Goal: Task Accomplishment & Management: Complete application form

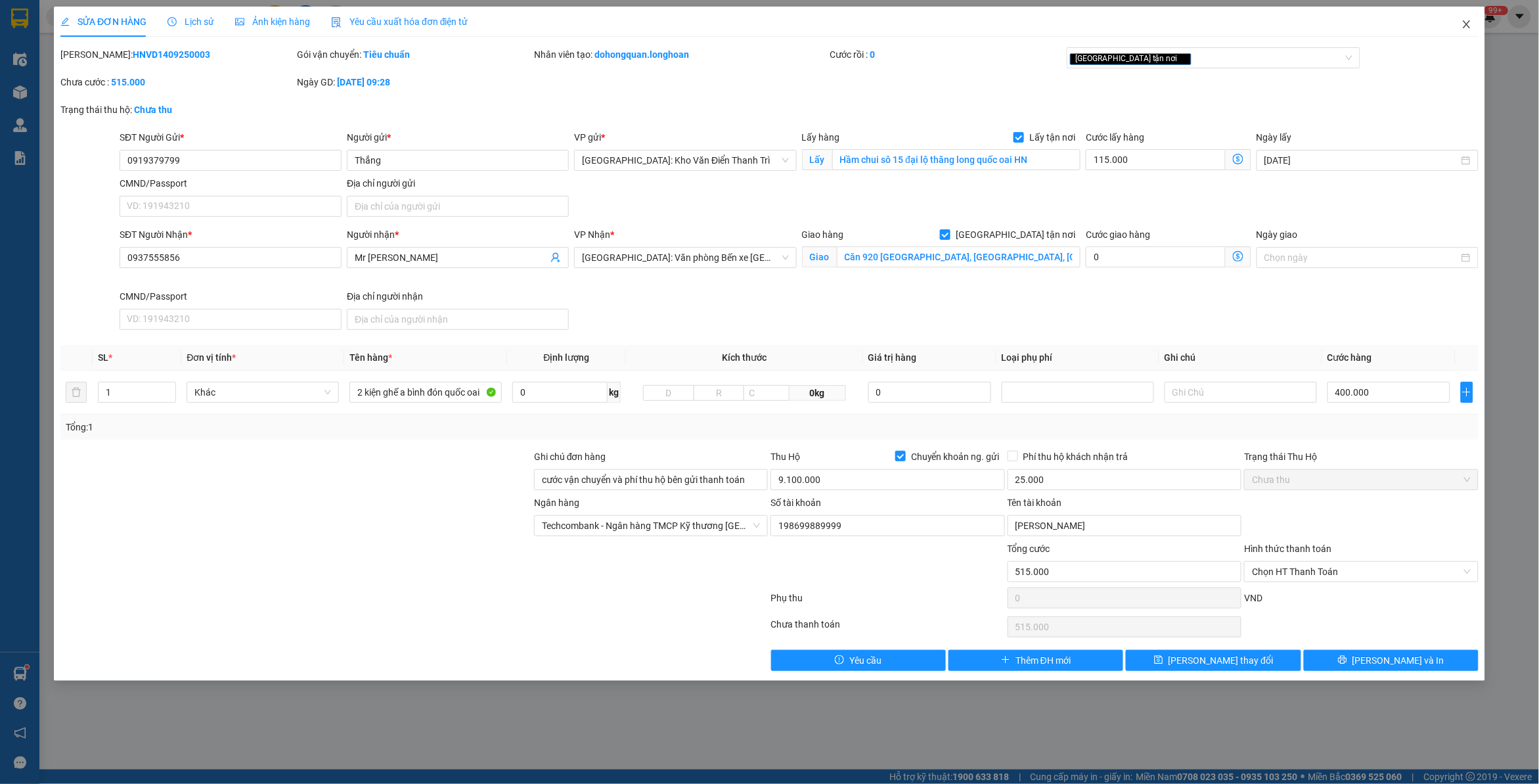
click at [1466, 23] on icon "close" at bounding box center [1466, 24] width 7 height 8
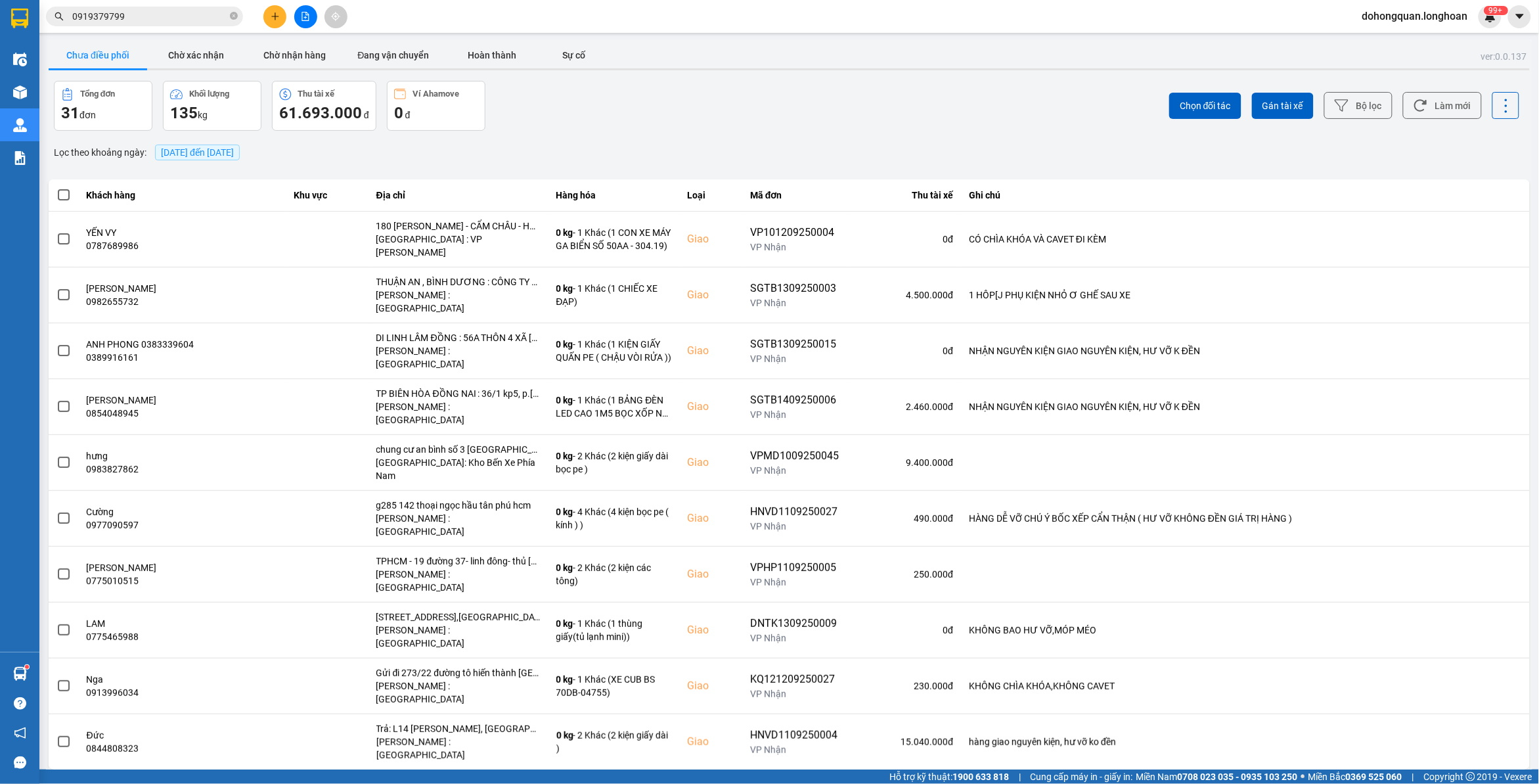
click at [1373, 17] on span "dohongquan.longhoan" at bounding box center [1415, 16] width 126 height 16
click at [1393, 36] on span "Đăng xuất" at bounding box center [1421, 41] width 102 height 14
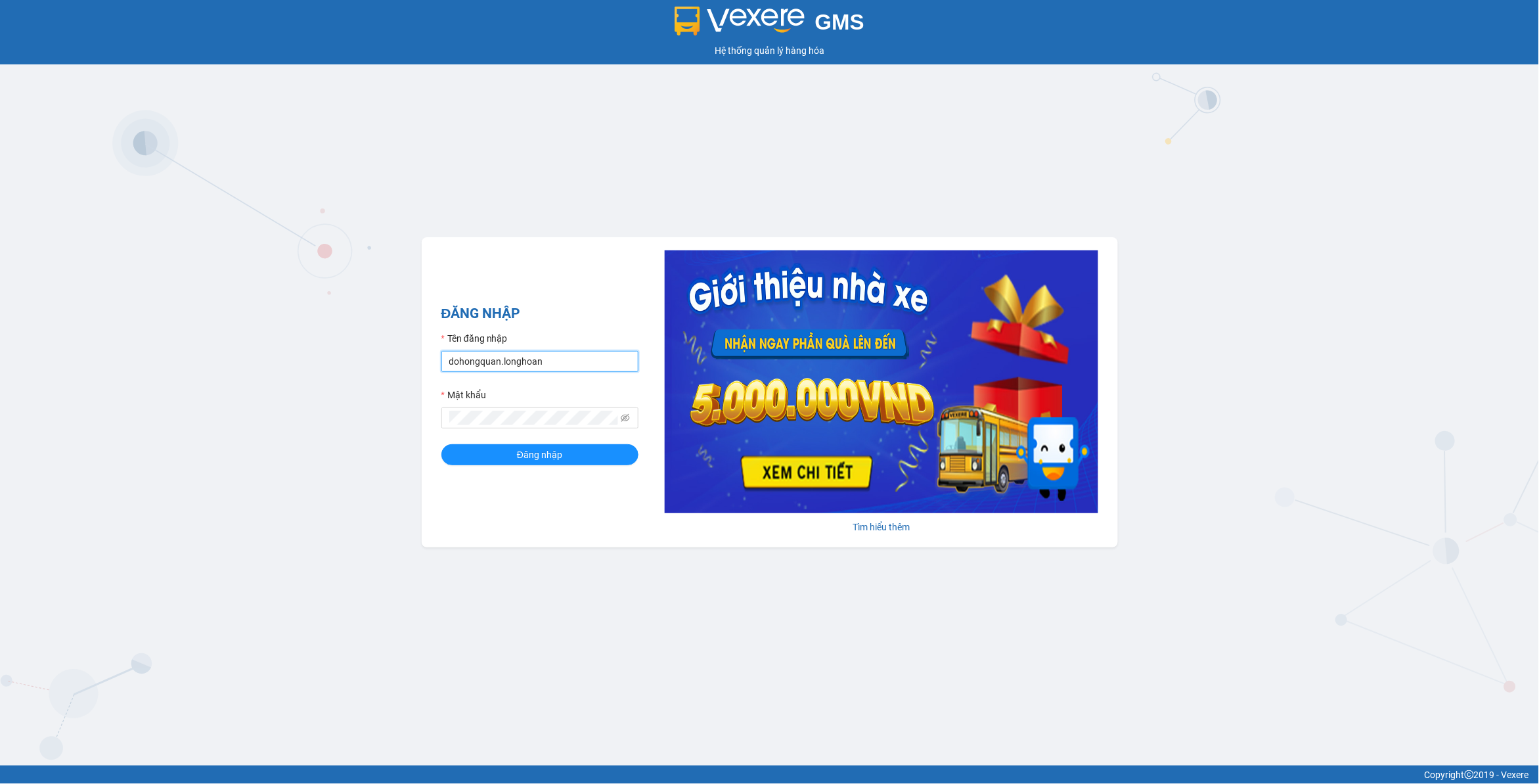
click at [566, 365] on input "dohongquan.longhoan" at bounding box center [540, 361] width 197 height 21
type input "duc"
type input "dohongquan.longhoan"
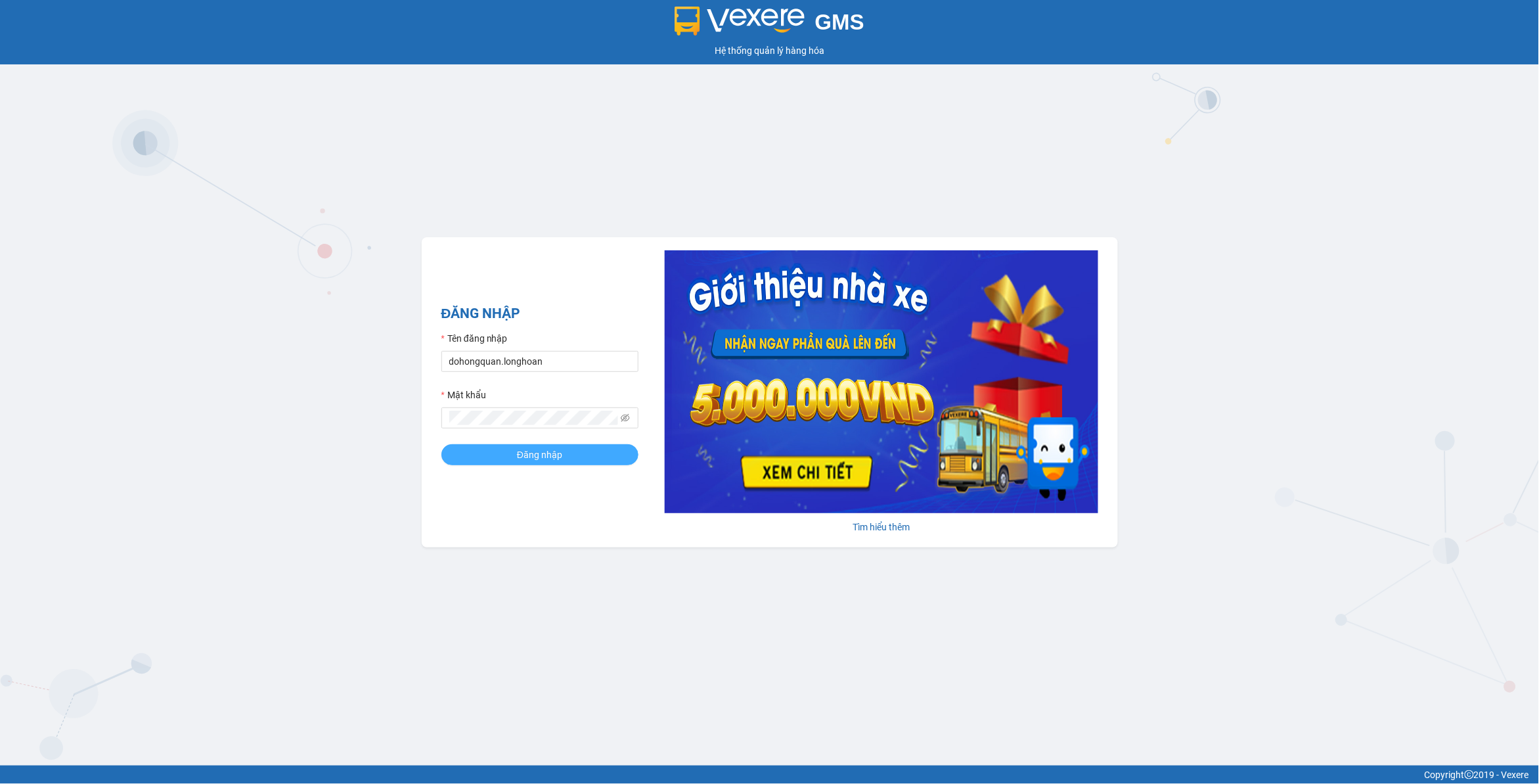
click at [592, 460] on button "Đăng nhập" at bounding box center [540, 454] width 197 height 21
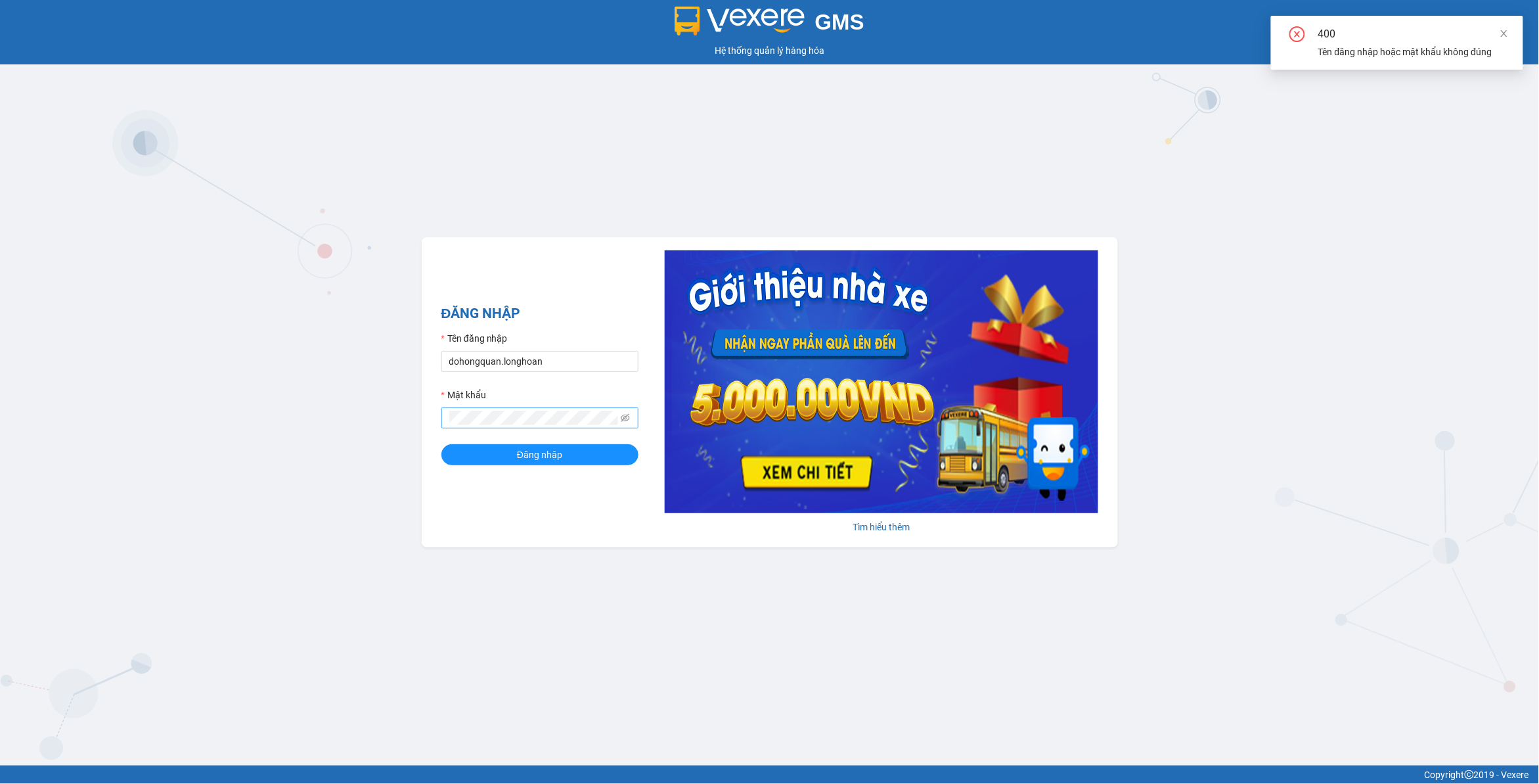
click at [625, 412] on span at bounding box center [625, 418] width 9 height 14
click at [621, 415] on icon "eye-invisible" at bounding box center [625, 418] width 9 height 9
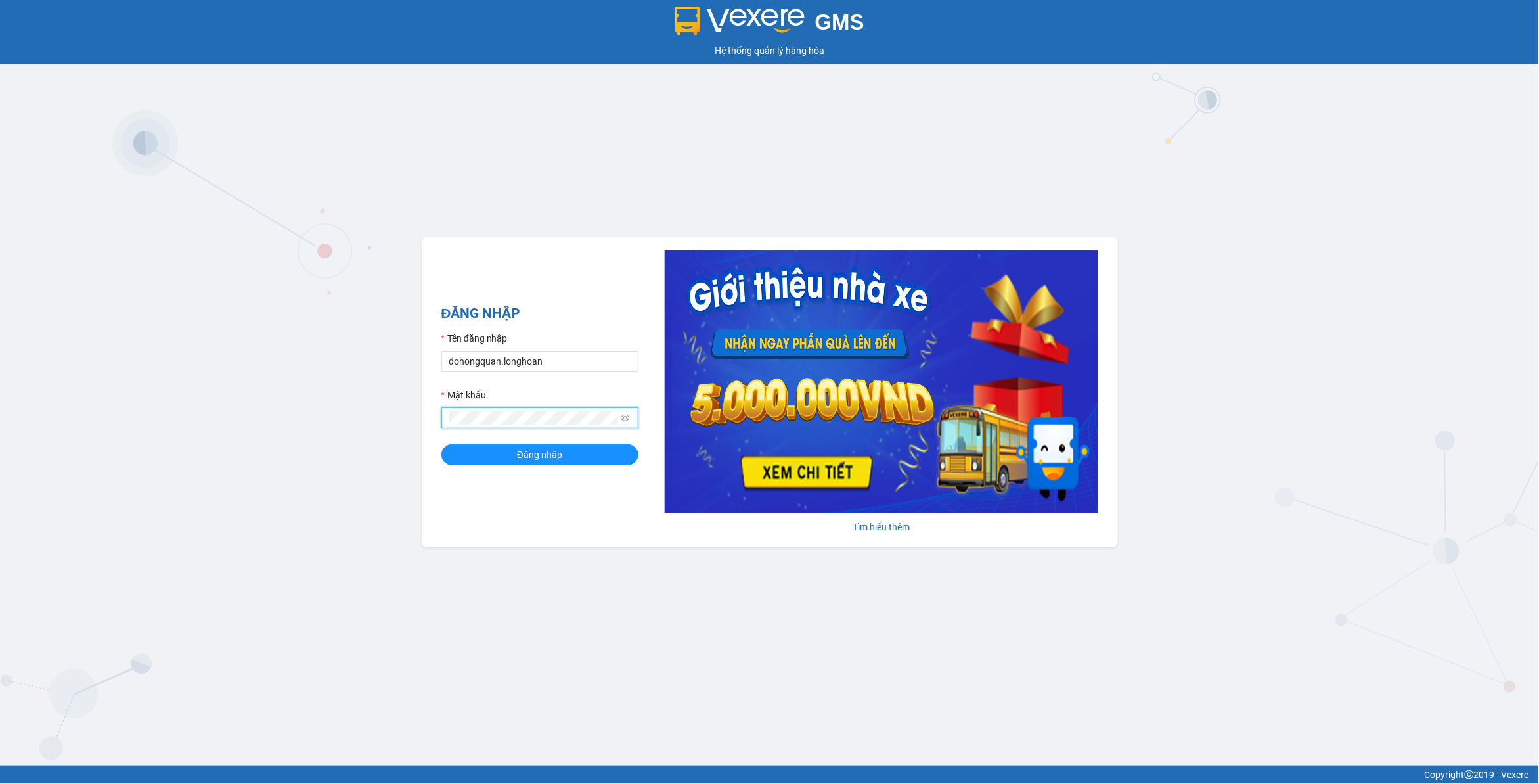
click at [442, 444] on button "Đăng nhập" at bounding box center [540, 454] width 197 height 21
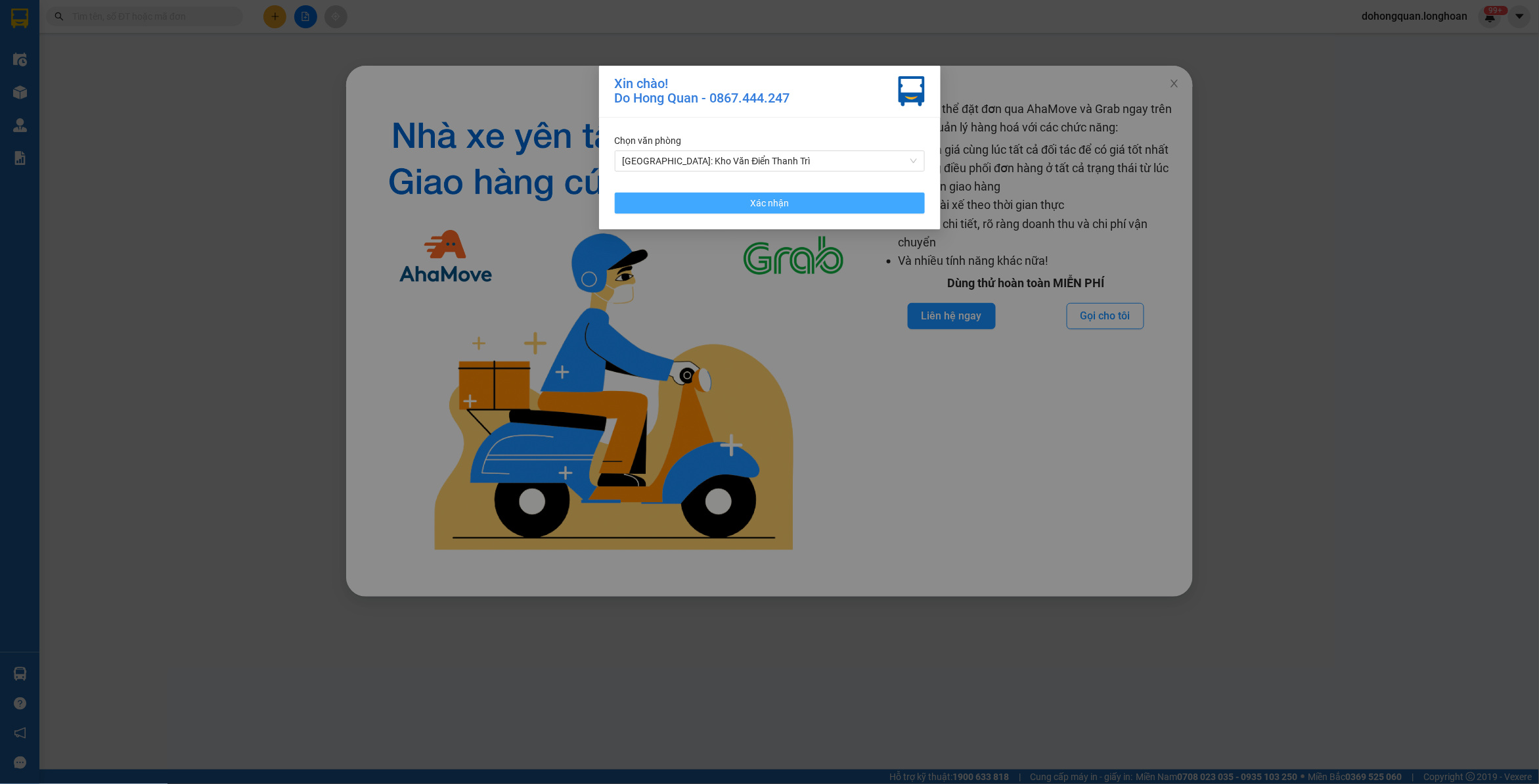
click at [810, 202] on button "Xác nhận" at bounding box center [770, 203] width 310 height 21
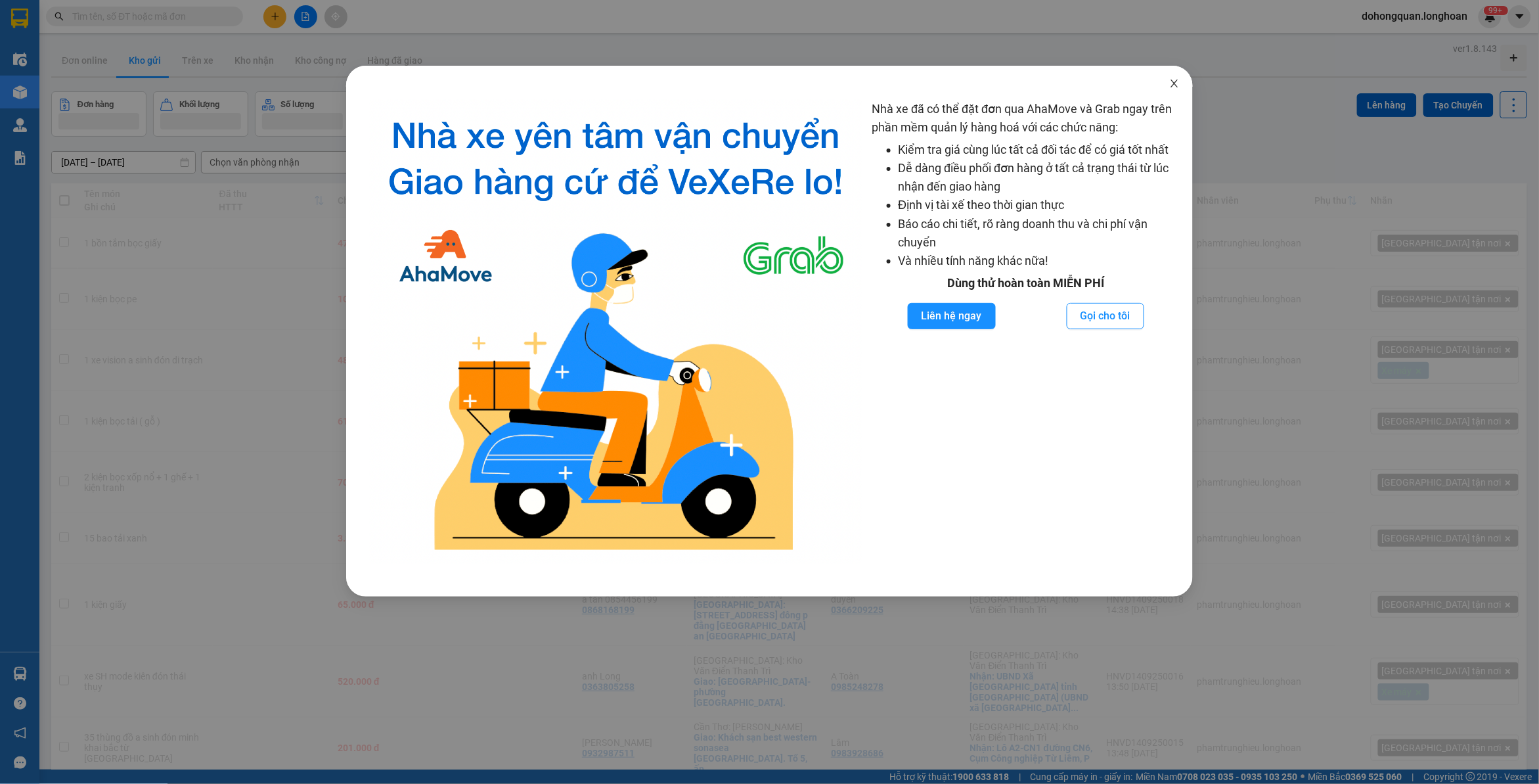
click at [1178, 75] on span "Close" at bounding box center [1174, 84] width 37 height 37
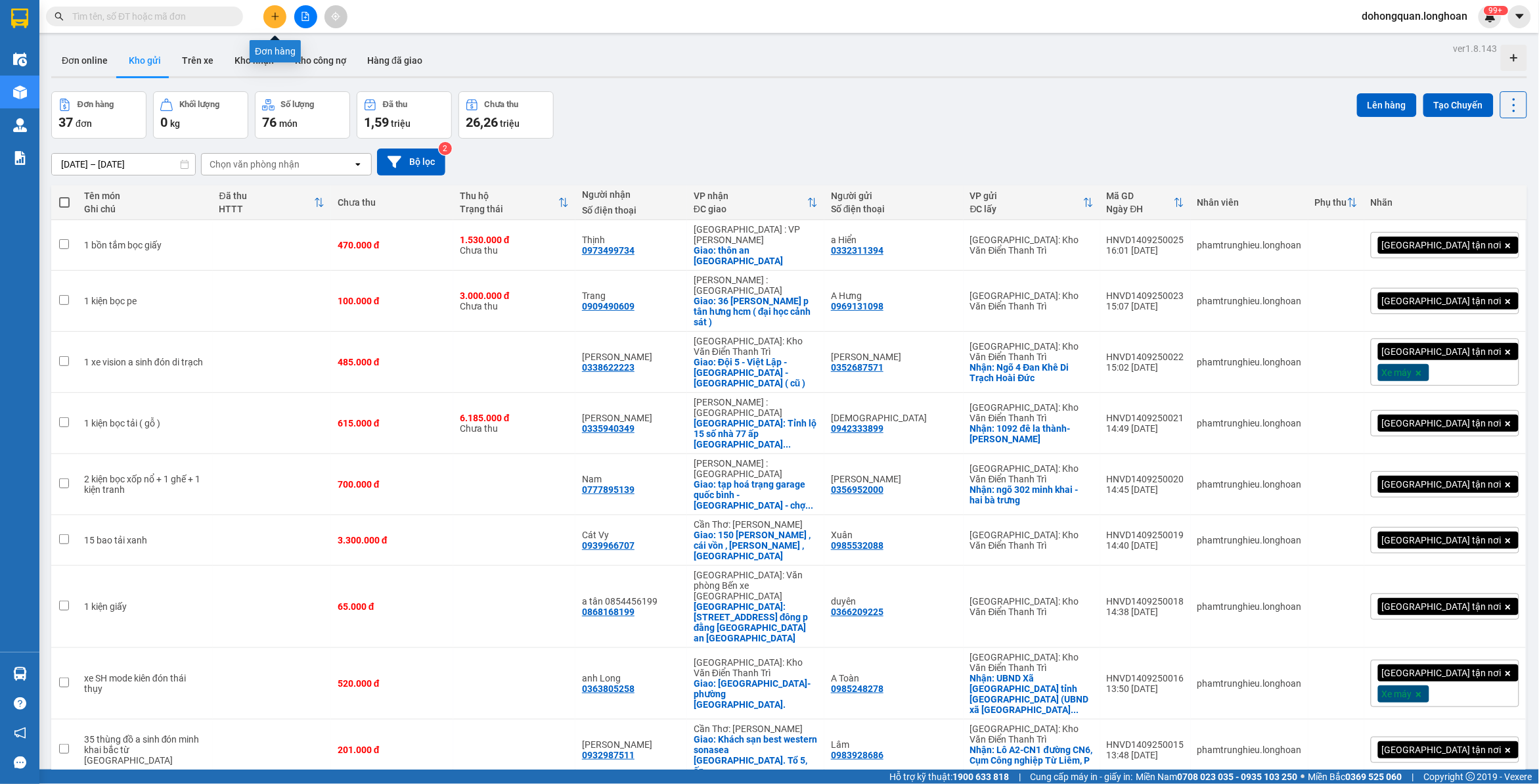
click at [273, 8] on button at bounding box center [274, 16] width 23 height 23
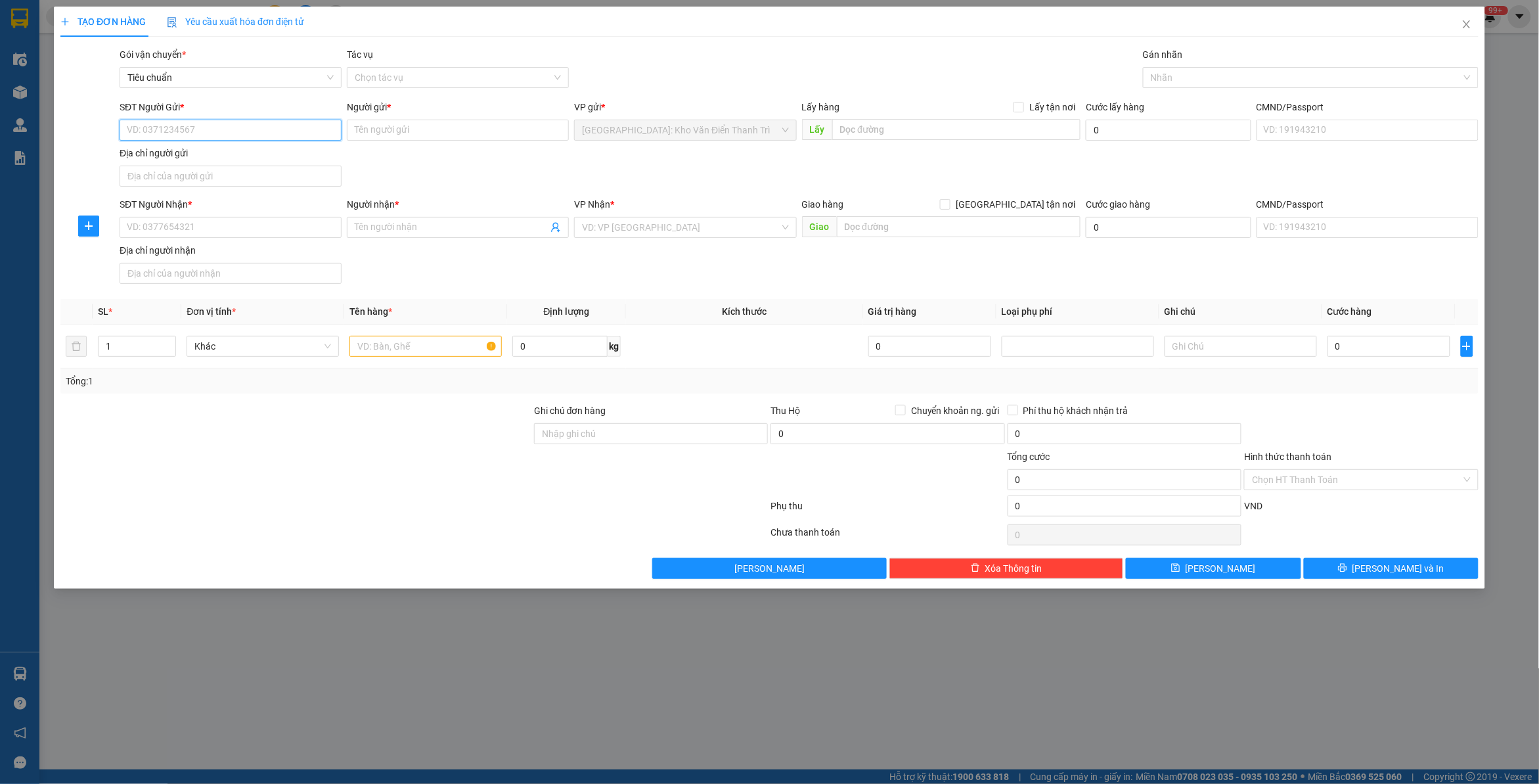
paste input "0963999361"
type input "0963999361"
click at [280, 230] on input "SĐT Người Nhận *" at bounding box center [230, 227] width 222 height 21
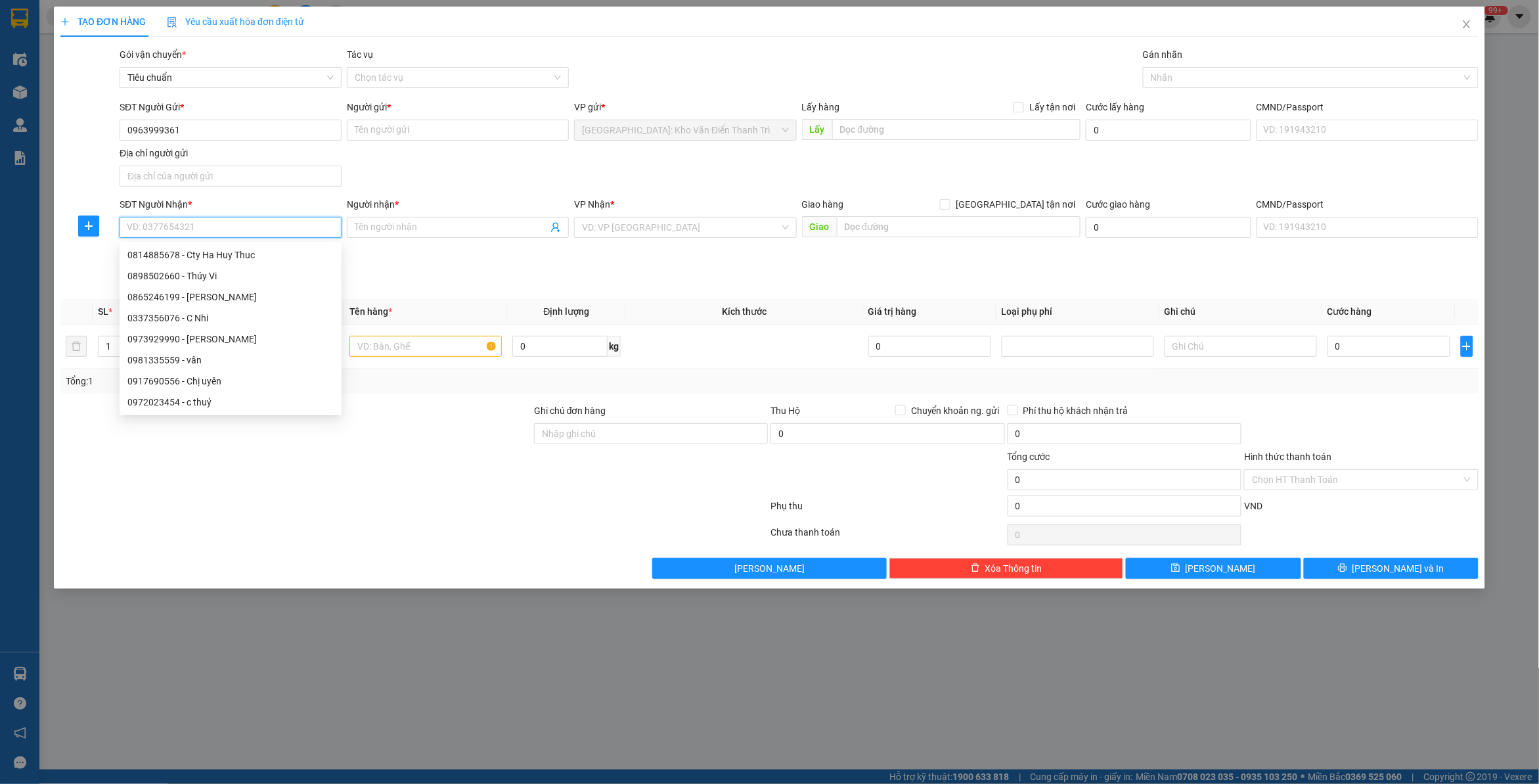
paste input "0966986996"
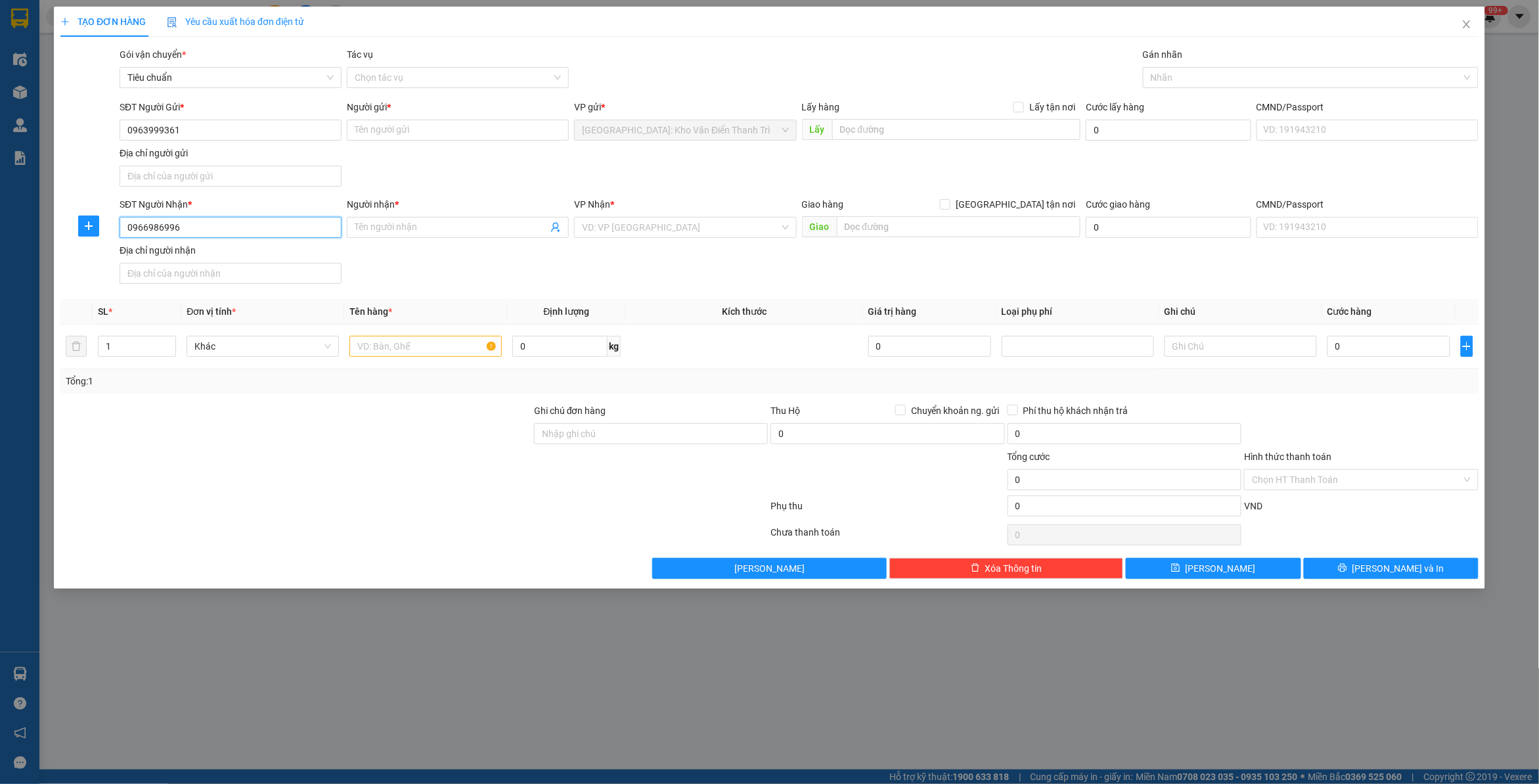
type input "0966986996"
click at [425, 138] on input "Người gửi *" at bounding box center [458, 130] width 222 height 21
paste input "Thêu VN"
type input "Thêu VN"
click at [484, 236] on span at bounding box center [458, 227] width 222 height 21
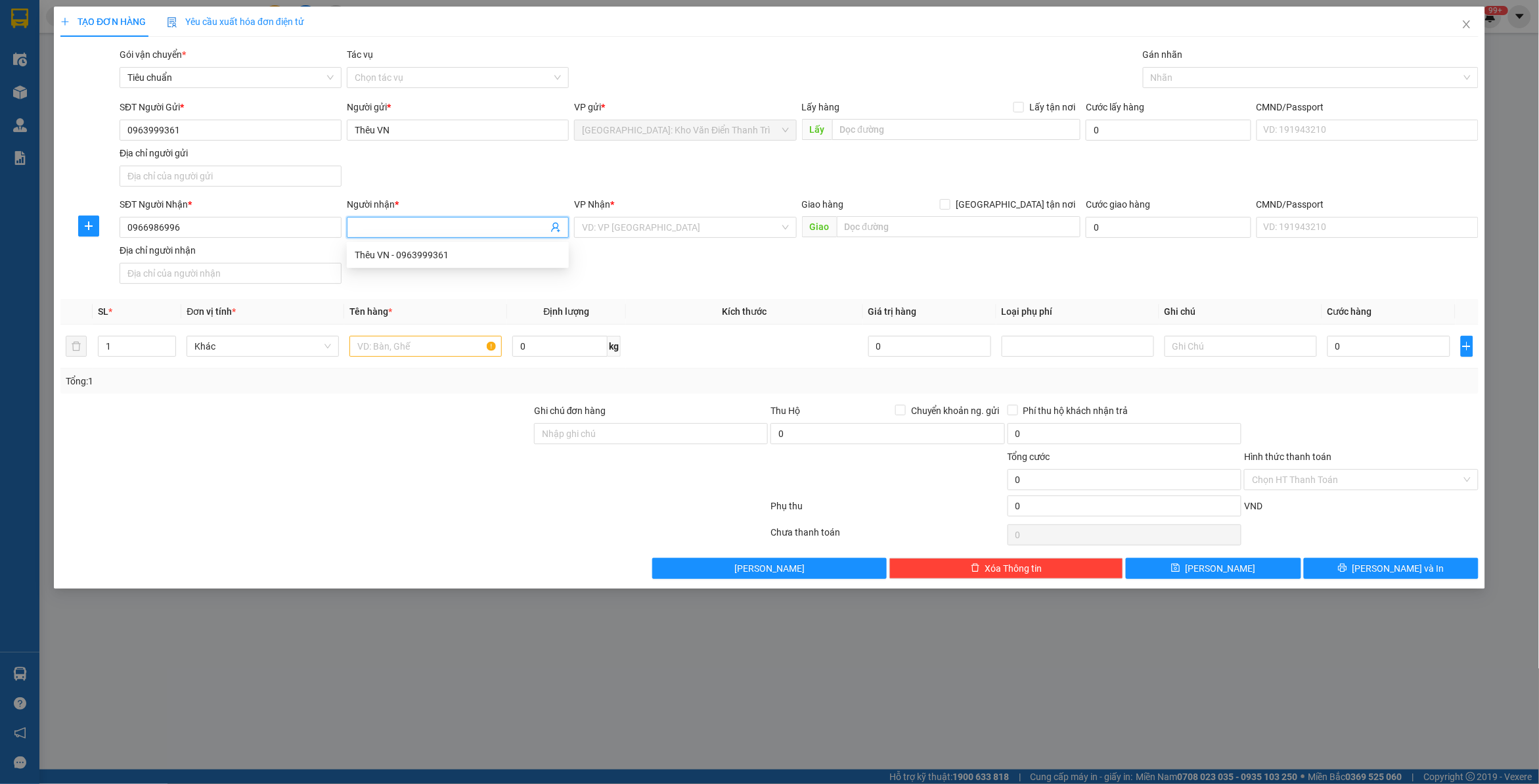
paste input "Trà"
type input "Trà"
click at [931, 132] on input "text" at bounding box center [957, 129] width 249 height 21
paste input "Thanh Hà Thanh Liêm Hà Nam."
type input "Thanh Hà Thanh Liêm Hà Nam."
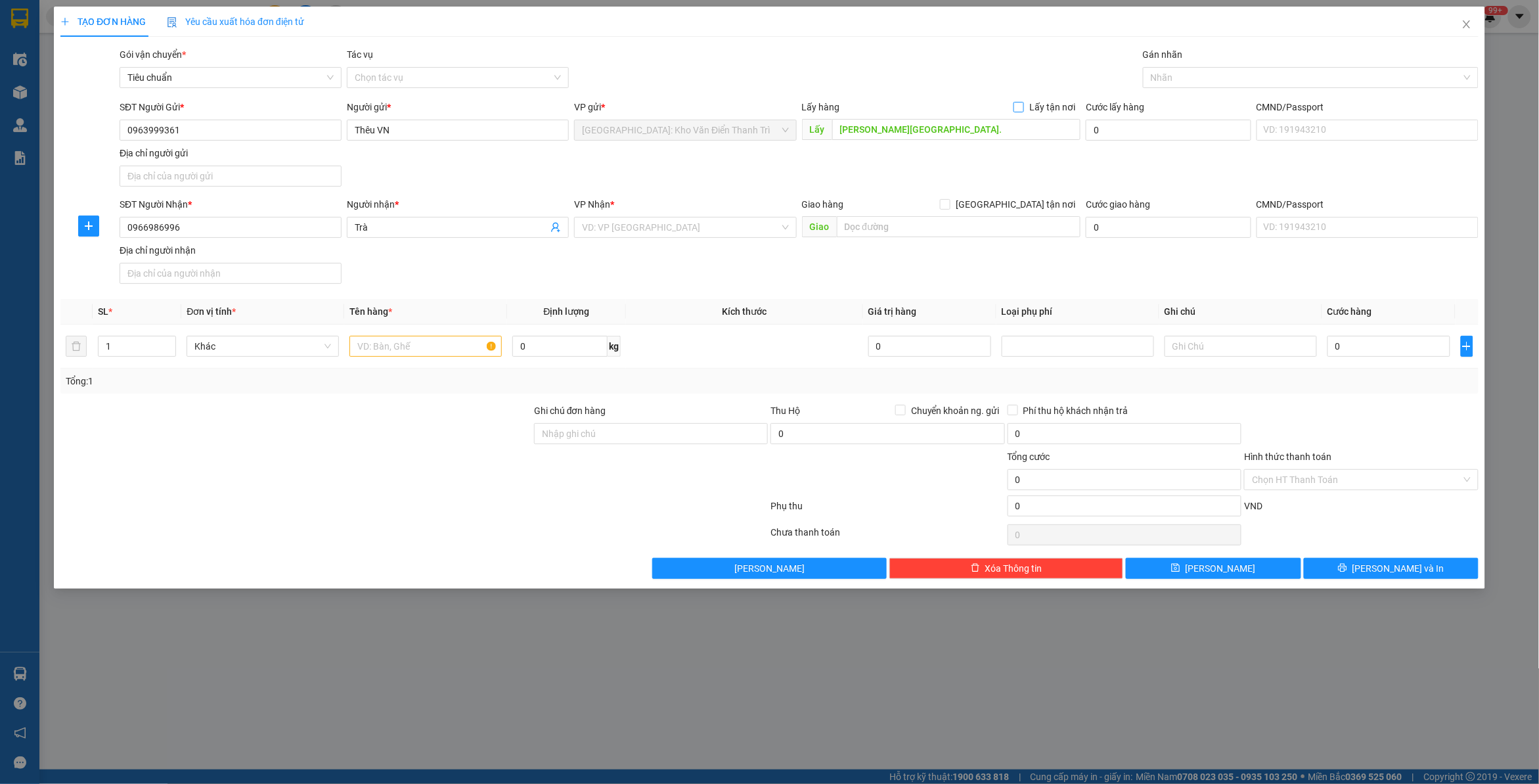
drag, startPoint x: 1021, startPoint y: 108, endPoint x: 1030, endPoint y: 172, distance: 64.6
click at [1022, 108] on input "Lấy tận nơi" at bounding box center [1018, 107] width 9 height 9
checkbox input "true"
click at [949, 208] on input "Giao tận nơi" at bounding box center [945, 203] width 9 height 9
checkbox input "true"
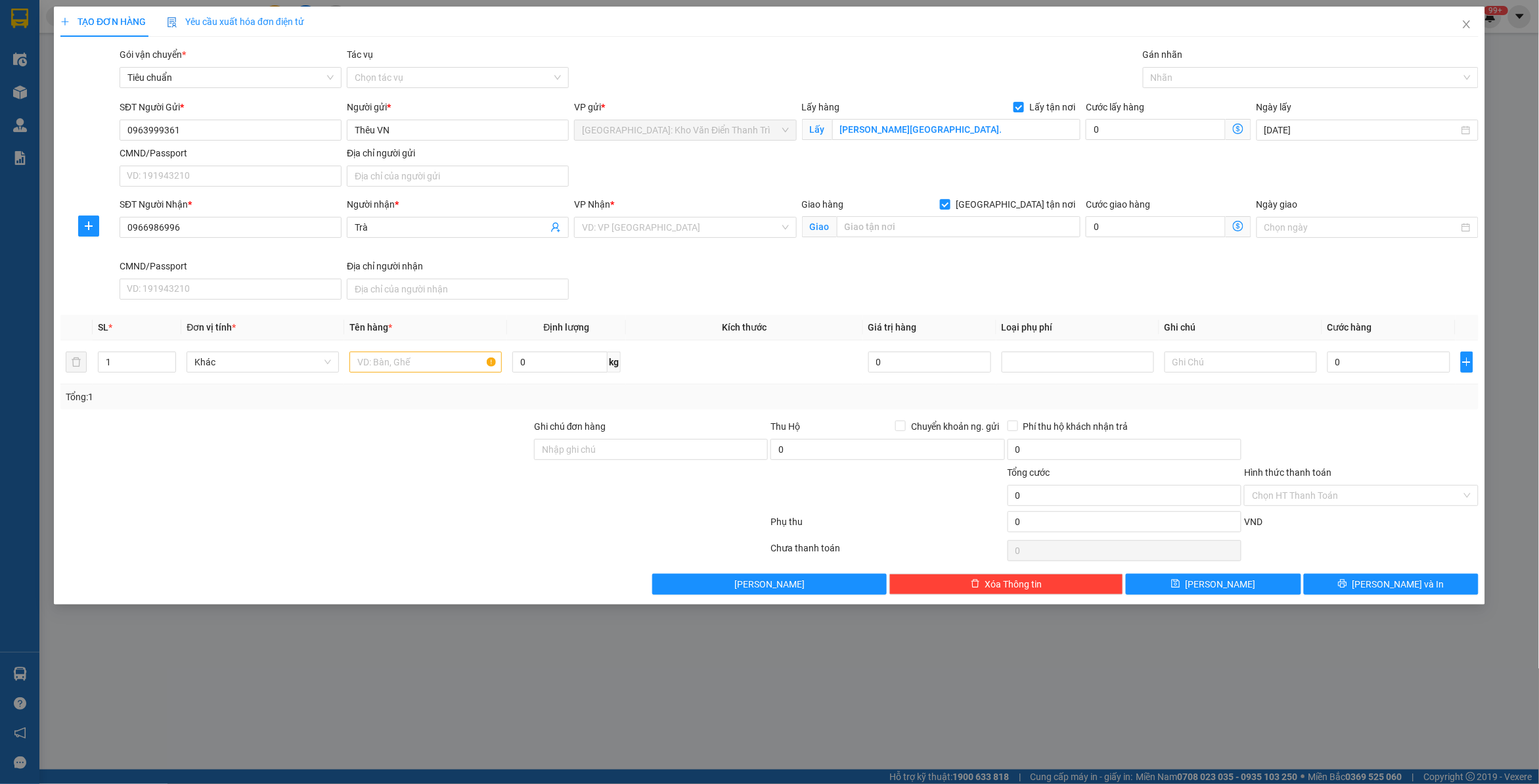
click at [865, 67] on div "Gói vận chuyển * Tiêu chuẩn Tác vụ Chọn tác vụ Gán nhãn Nhãn" at bounding box center [799, 70] width 1365 height 46
click at [1040, 228] on input "text" at bounding box center [958, 226] width 244 height 21
paste input "Shophouse Ama70 và Ama72 phân khu Sun Premier Village Primavera tại Ấp 6, Phườn…"
click at [705, 238] on div "VD: VP Sài Gòn" at bounding box center [685, 227] width 222 height 21
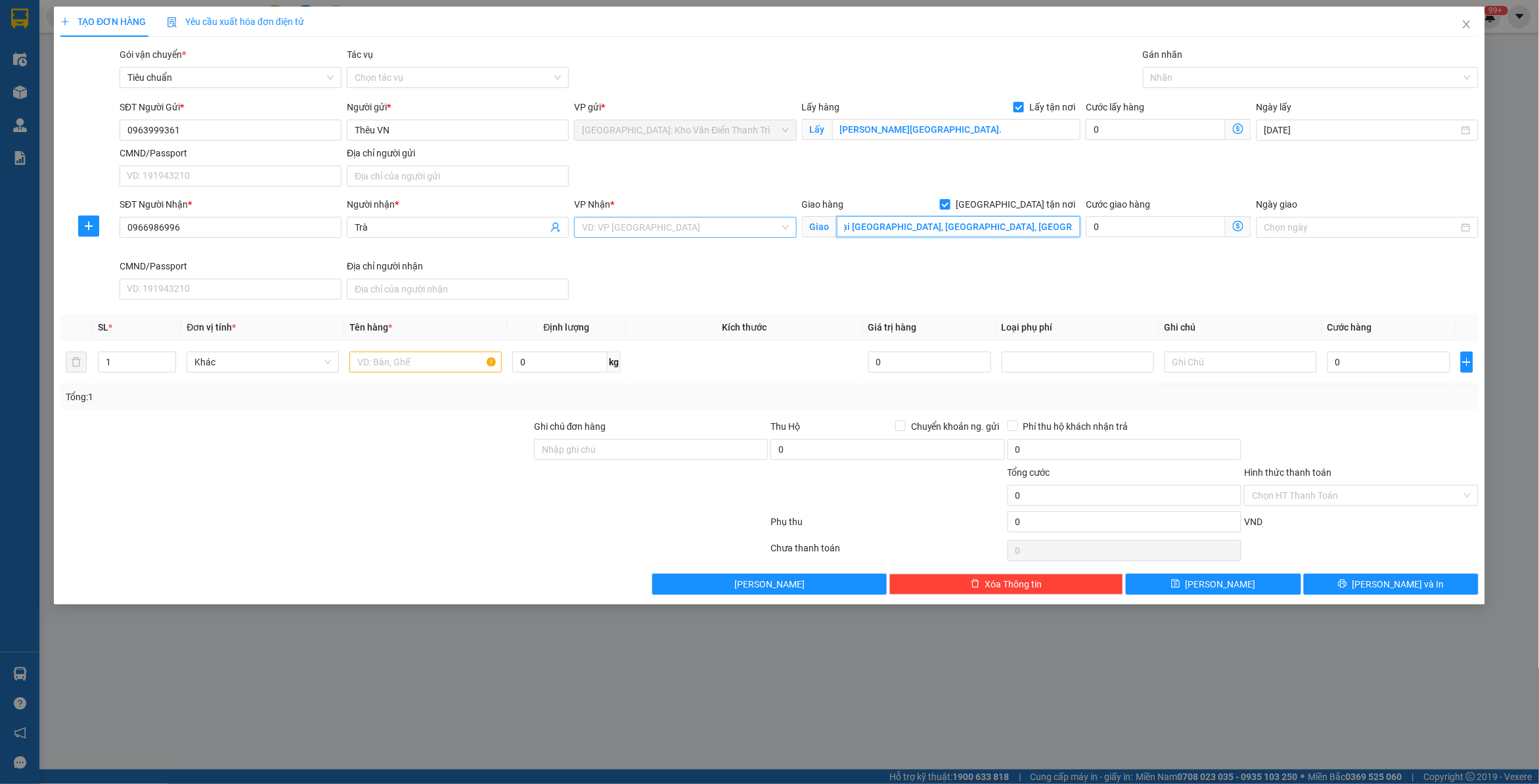
type input "Shophouse Ama70 và Ama72 phân khu Sun Premier Village Primavera tại Ấp 6, Phườn…"
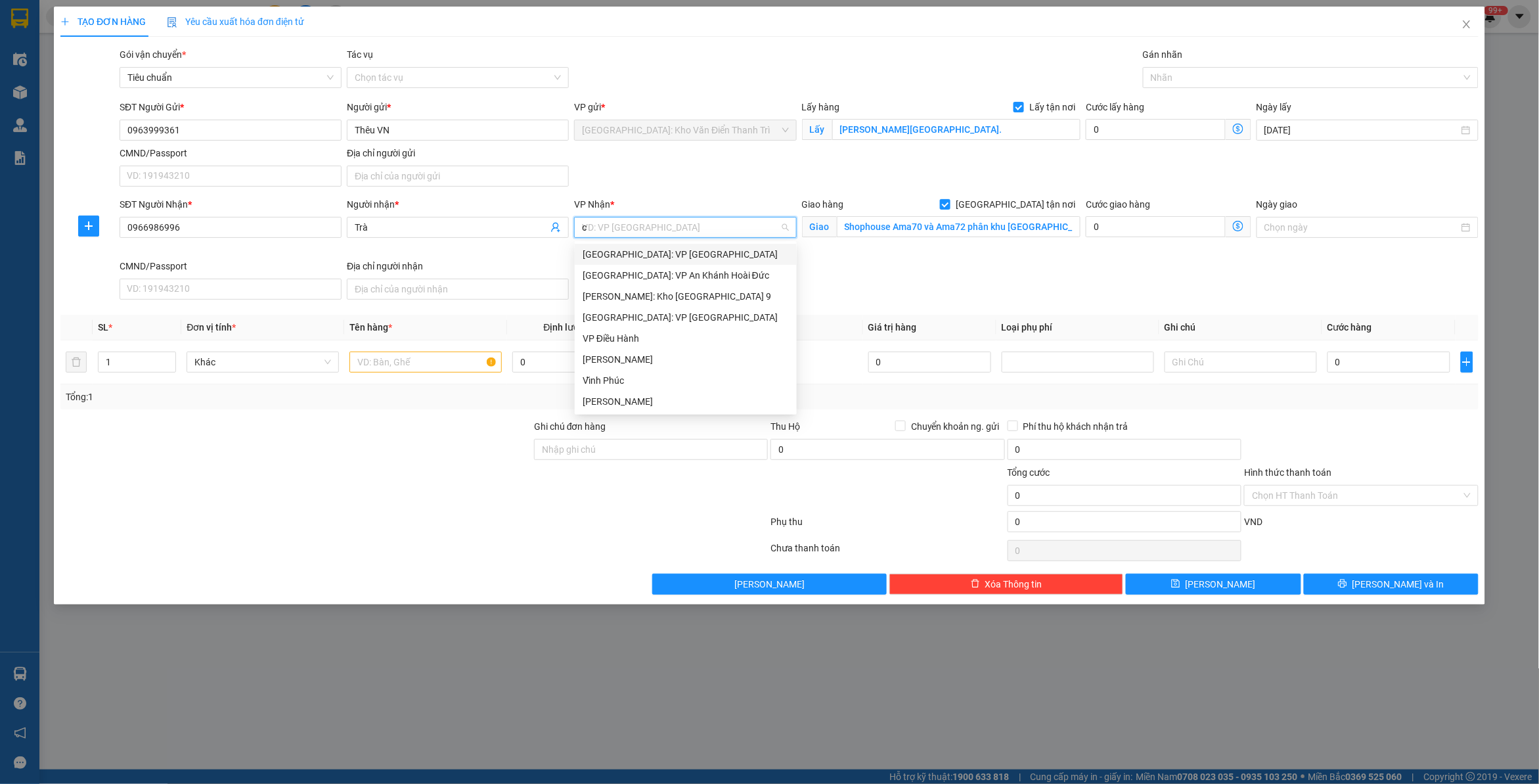
type input "ca"
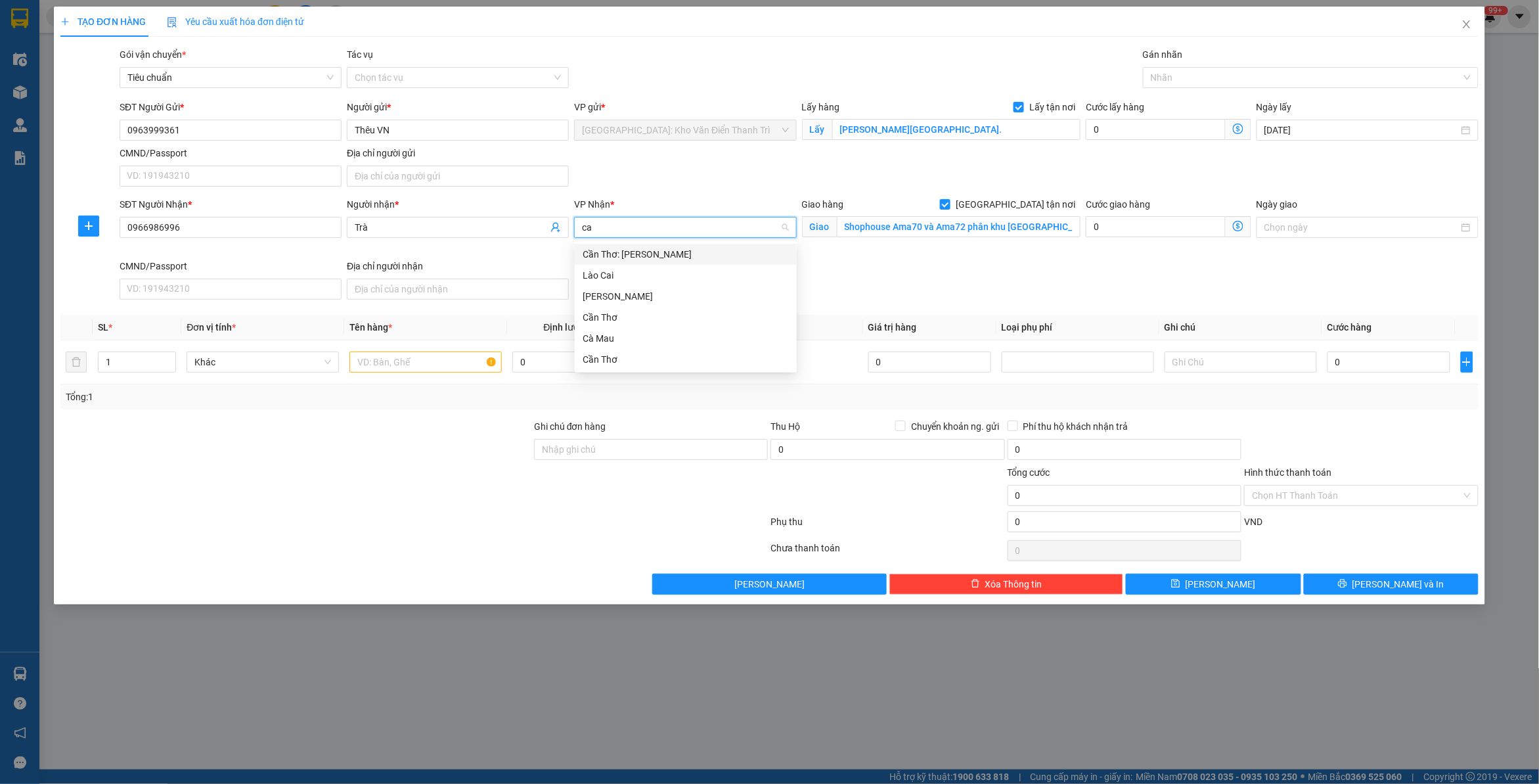
click at [705, 256] on div "Cần Thơ: Kho Ninh Kiều" at bounding box center [686, 254] width 207 height 14
drag, startPoint x: 890, startPoint y: 97, endPoint x: 1167, endPoint y: 75, distance: 277.9
click at [892, 97] on div "Transit Pickup Surcharge Ids Transit Deliver Surcharge Ids Transit Deliver Surc…" at bounding box center [770, 321] width 1419 height 548
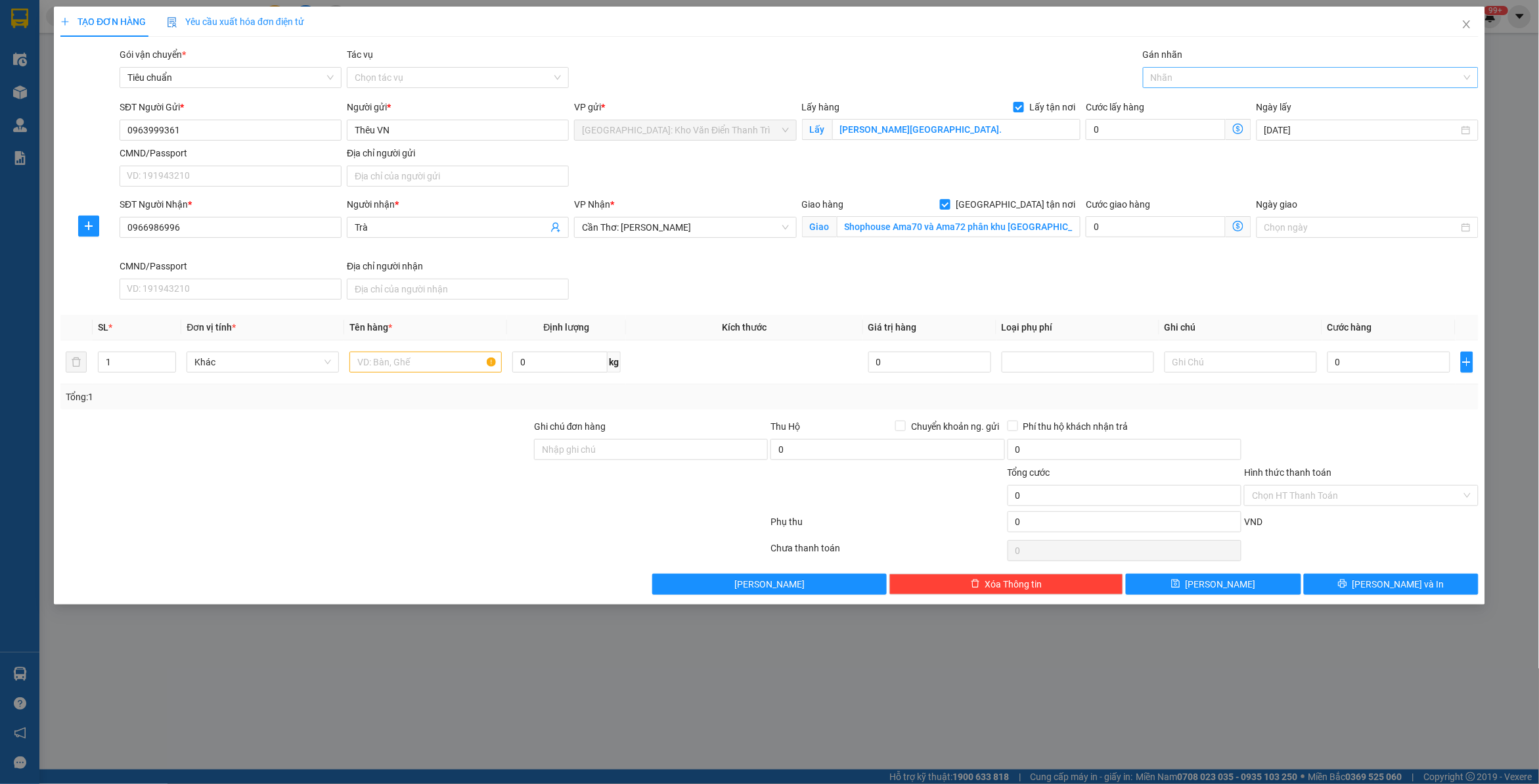
click at [1197, 75] on div at bounding box center [1304, 78] width 316 height 16
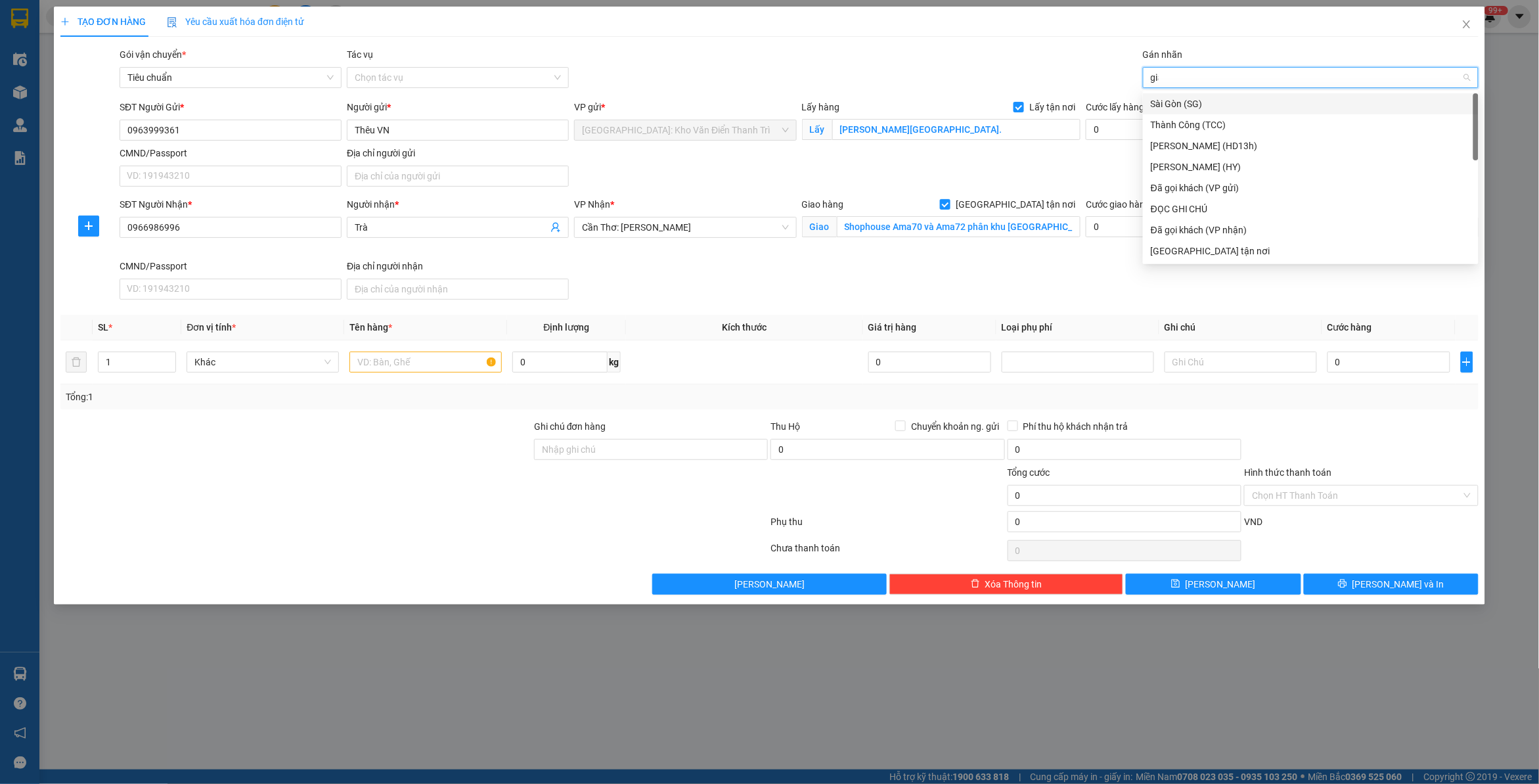
type input "giao"
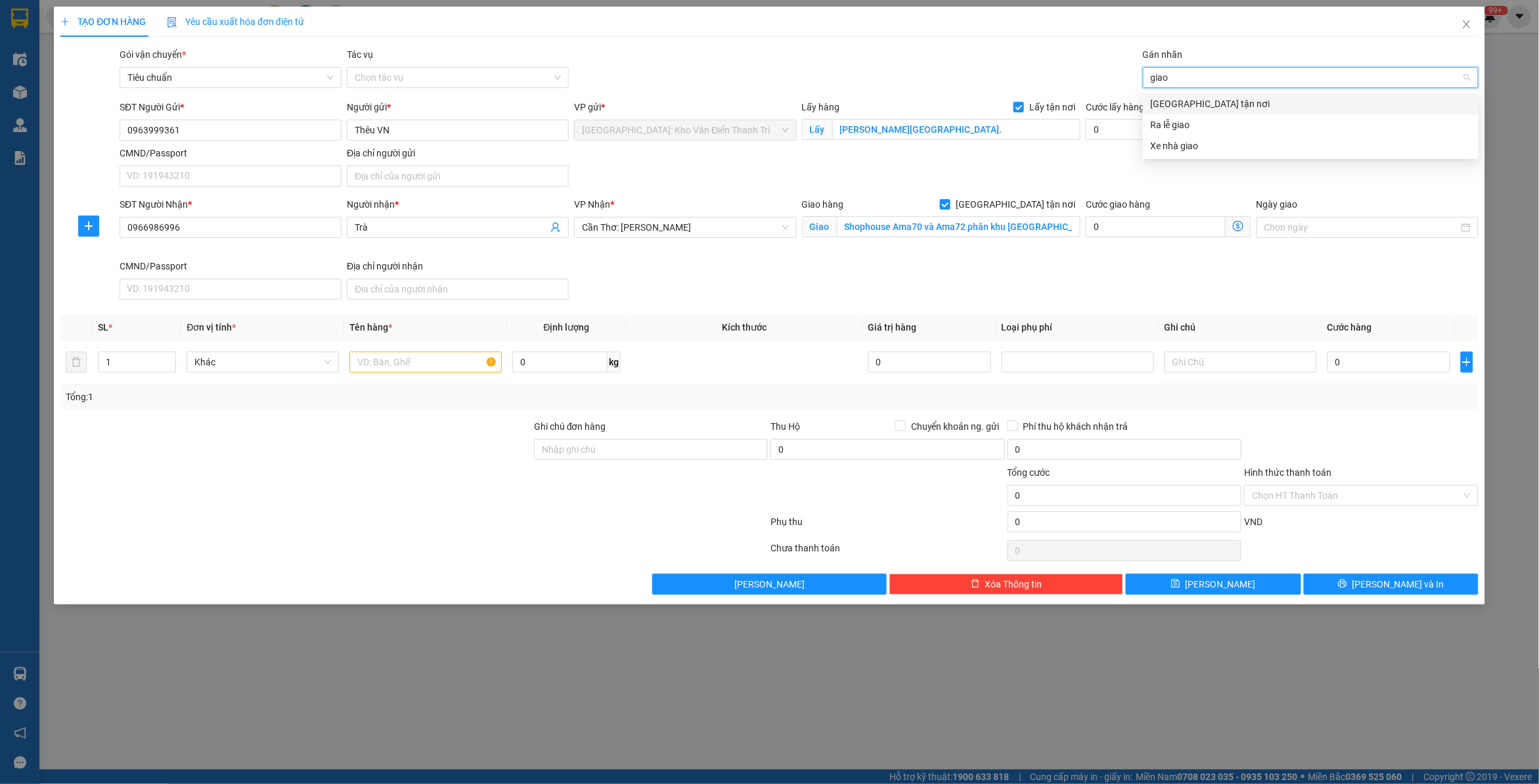
click at [1184, 104] on div "Giao tận nơi" at bounding box center [1310, 104] width 320 height 14
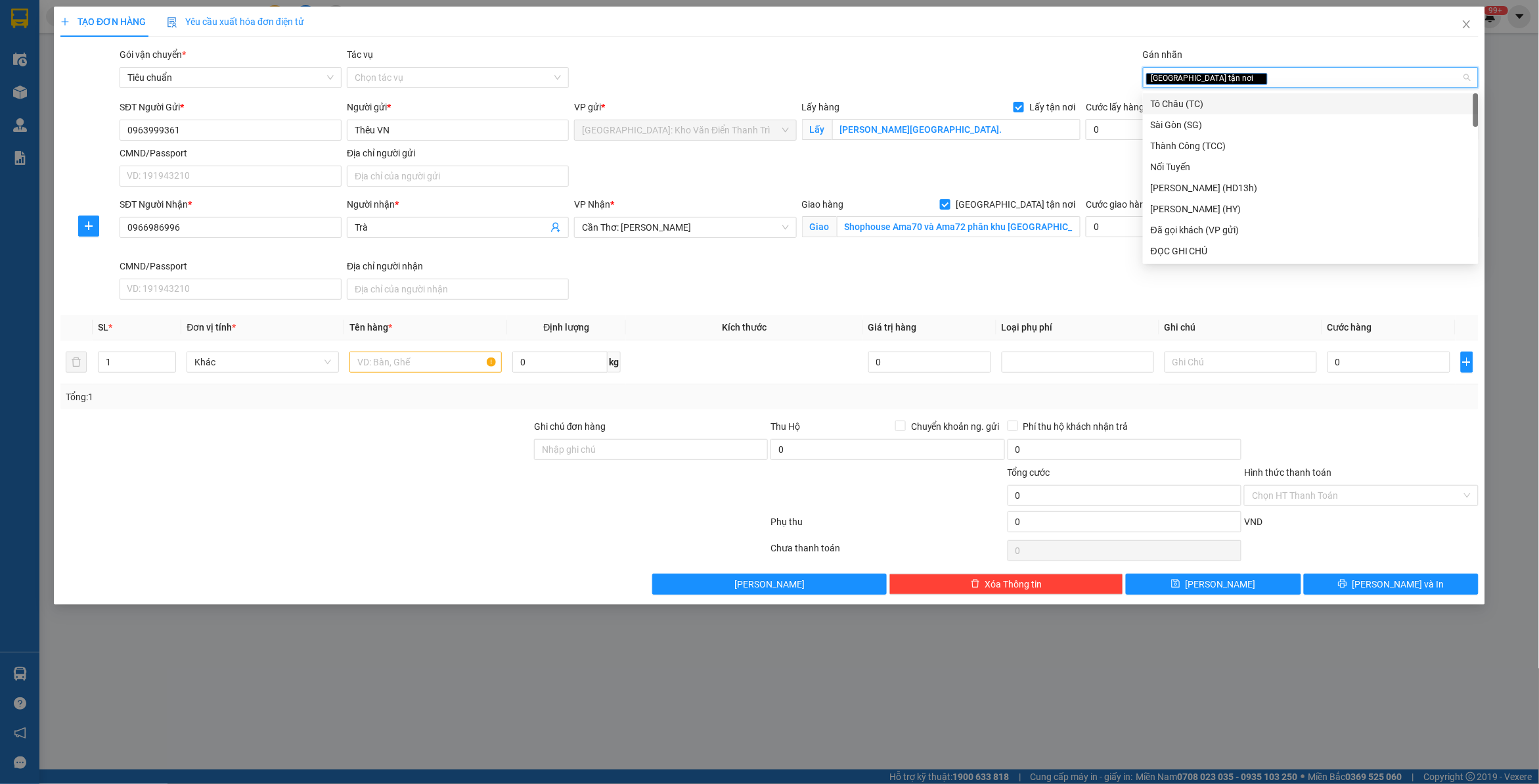
click at [833, 74] on div "Gói vận chuyển * Tiêu chuẩn Tác vụ Chọn tác vụ Gán nhãn Giao tận nơi" at bounding box center [799, 70] width 1365 height 46
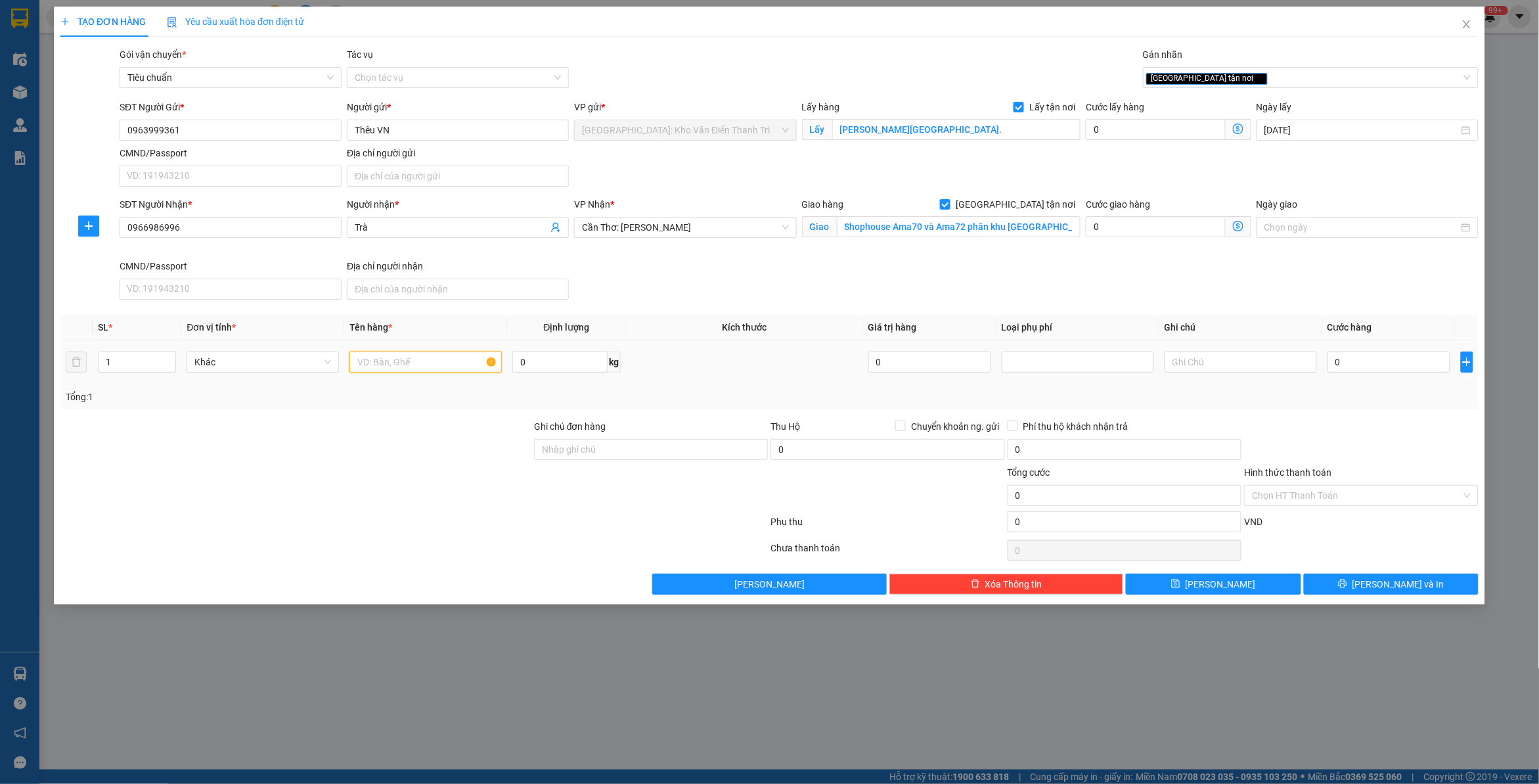
click at [382, 372] on input "text" at bounding box center [426, 361] width 152 height 21
paste input "1 bao túi thêu"
type input "1 bao túi thêu kiên đón thanh liêm"
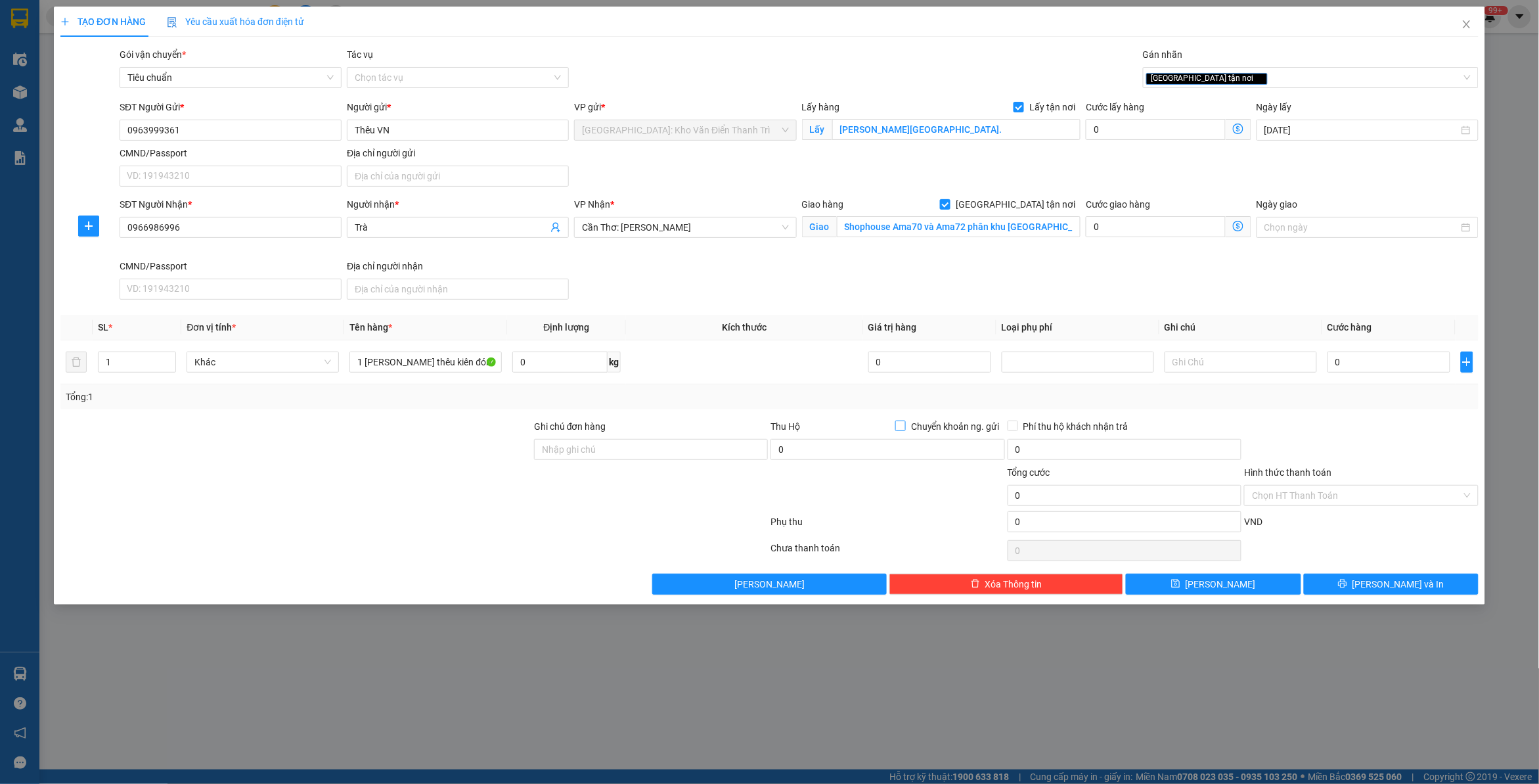
click at [903, 423] on input "Chuyển khoản ng. gửi" at bounding box center [900, 425] width 9 height 9
checkbox input "true"
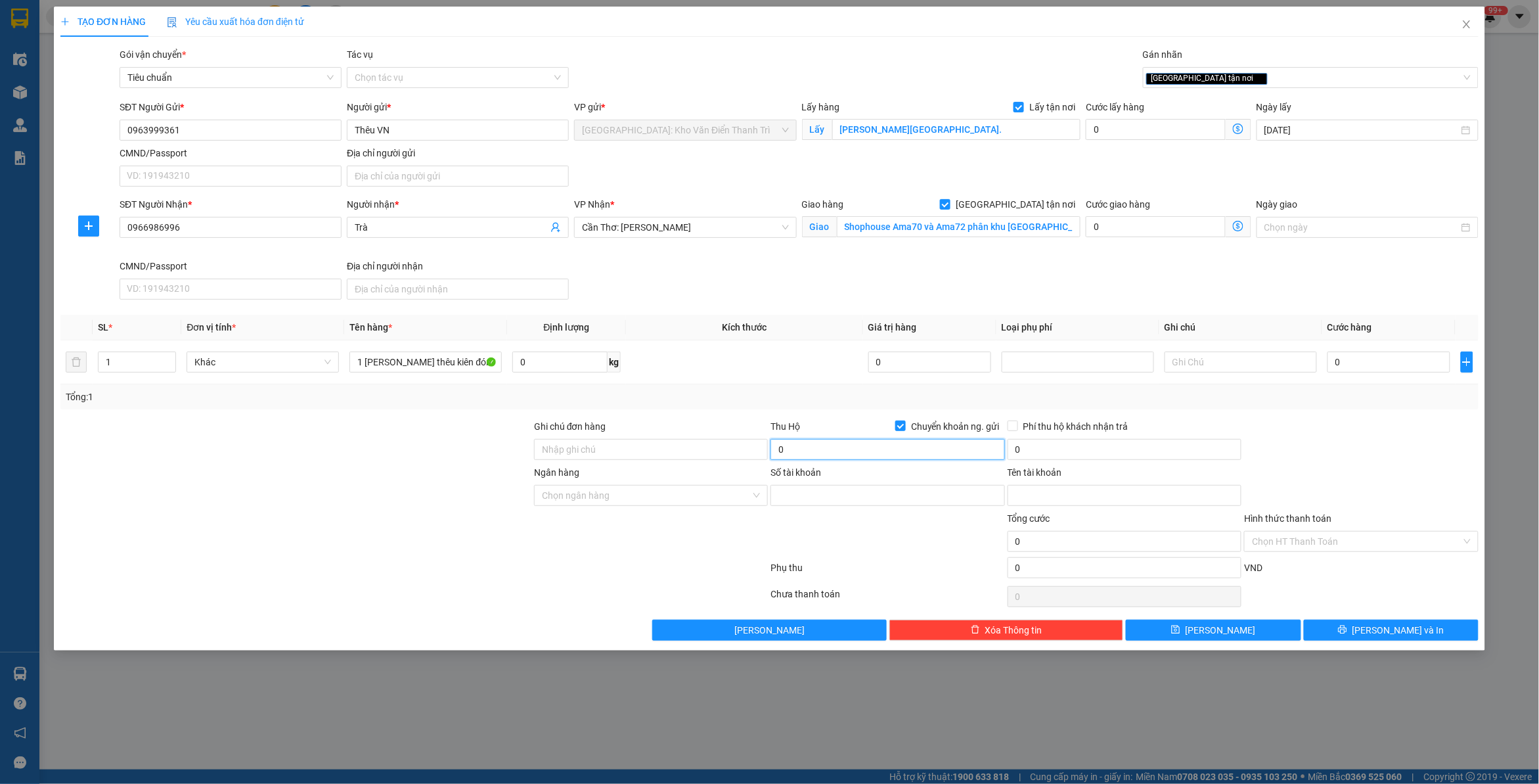
click at [859, 455] on input "0" at bounding box center [888, 449] width 234 height 21
type input "23.000.000"
click at [845, 500] on input "Số tài khoản" at bounding box center [888, 495] width 234 height 21
paste input "663636999"
type input "663636999"
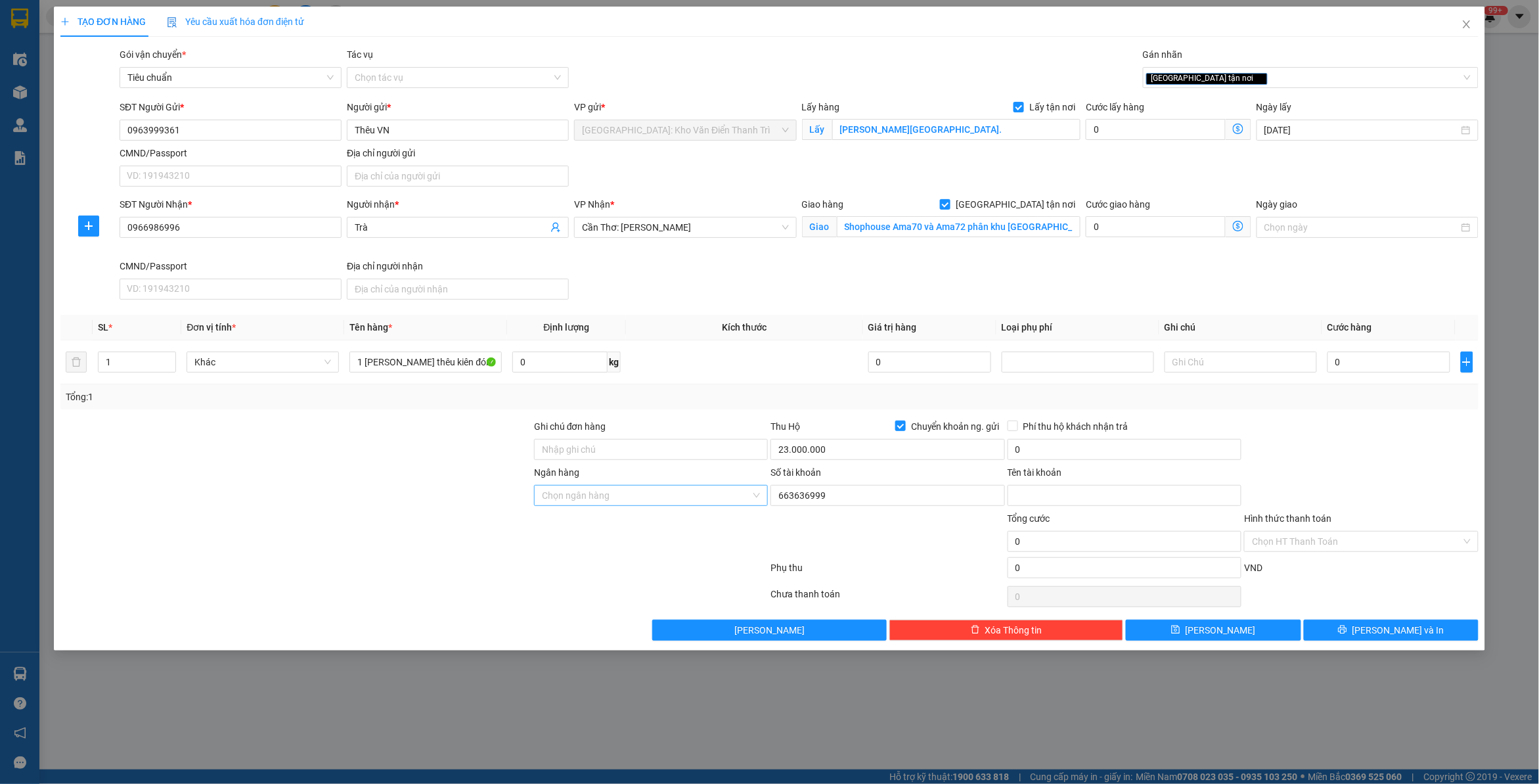
click at [603, 496] on input "Ngân hàng" at bounding box center [647, 495] width 209 height 20
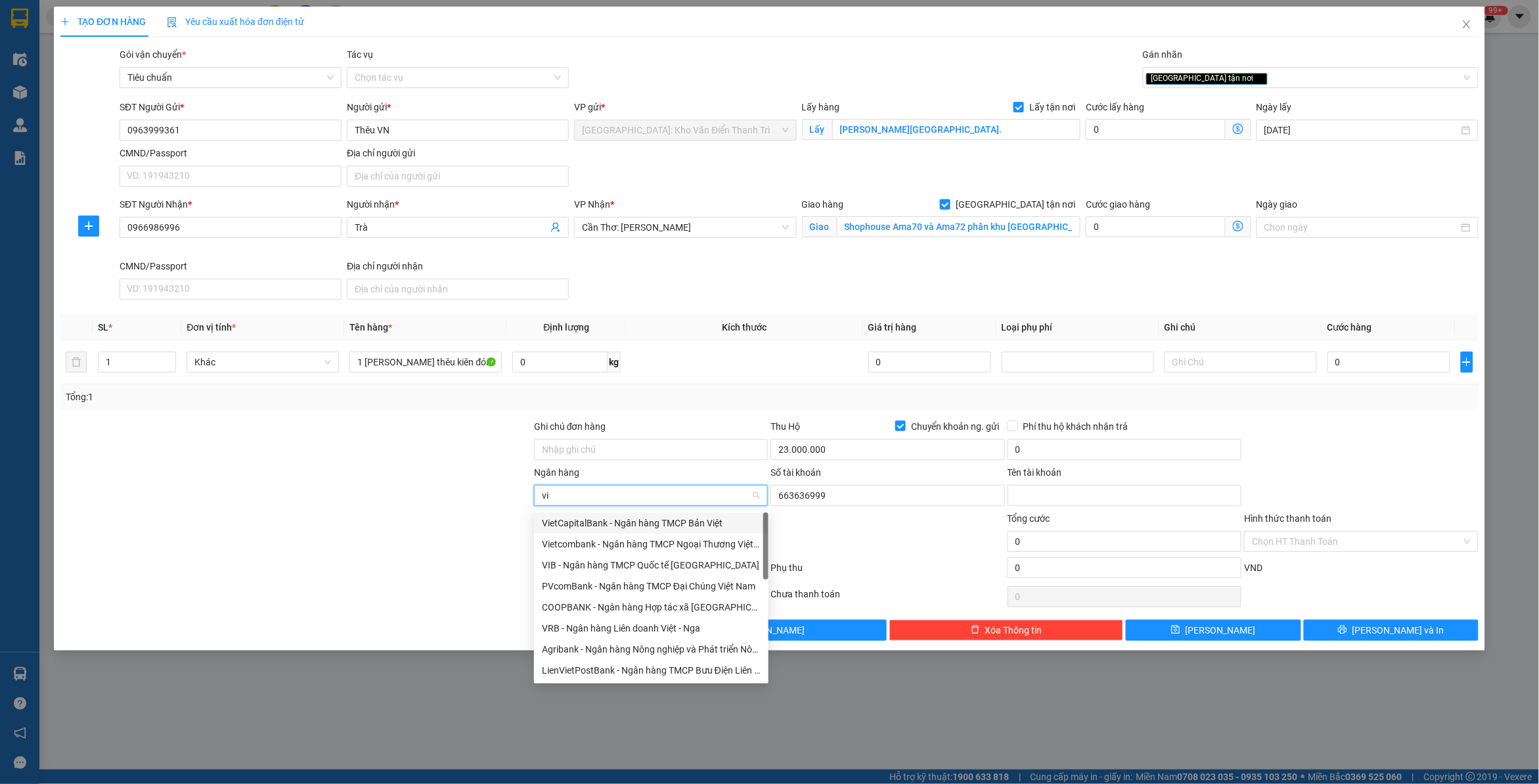
type input "vib"
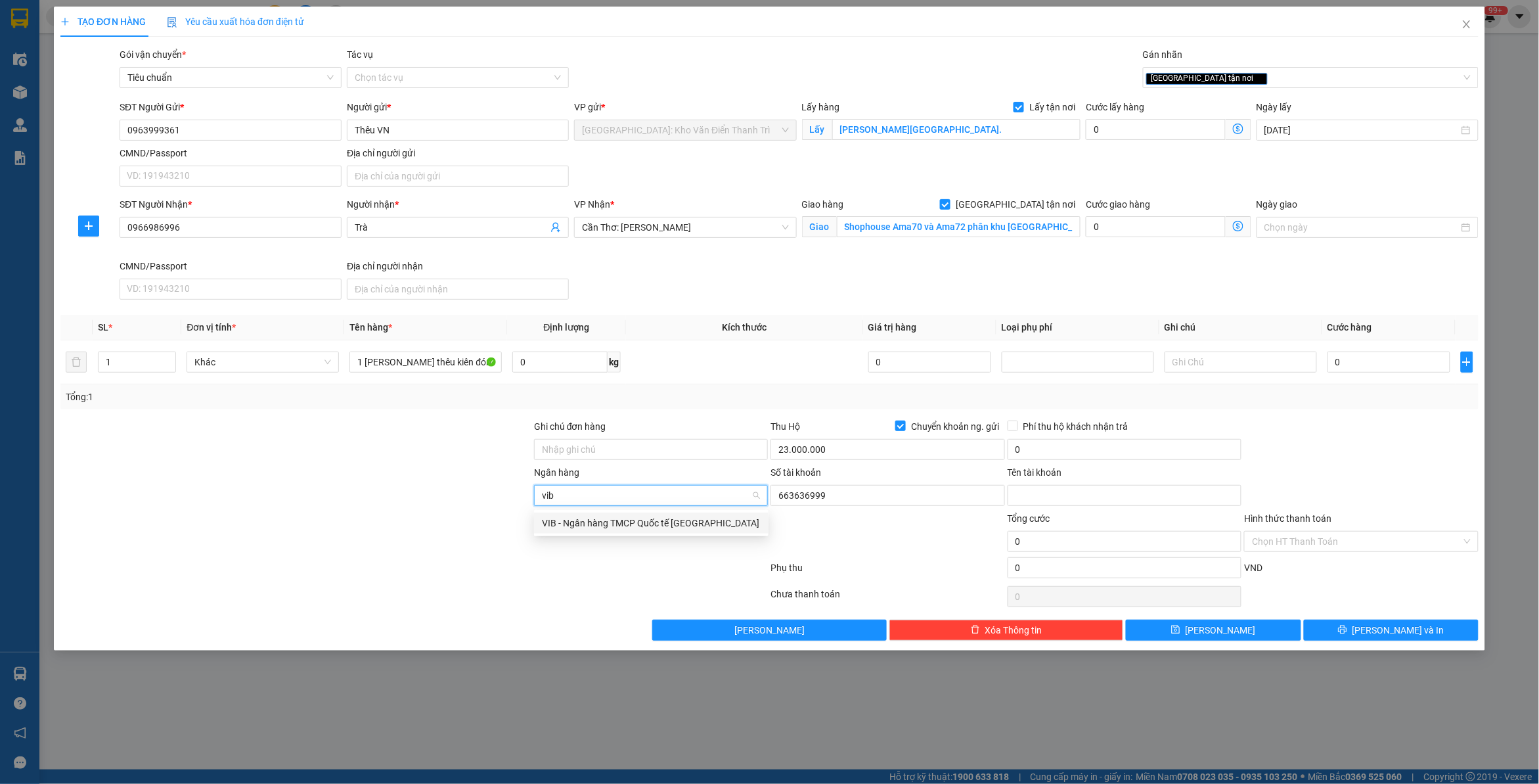
click at [622, 526] on div "VIB - Ngân hàng TMCP Quốc tế Việt Nam" at bounding box center [651, 523] width 218 height 14
click at [339, 504] on div at bounding box center [295, 488] width 474 height 46
click at [1058, 498] on input "Tên tài khoản" at bounding box center [1125, 495] width 234 height 21
paste input "Nguyễn Thị Mai Hương"
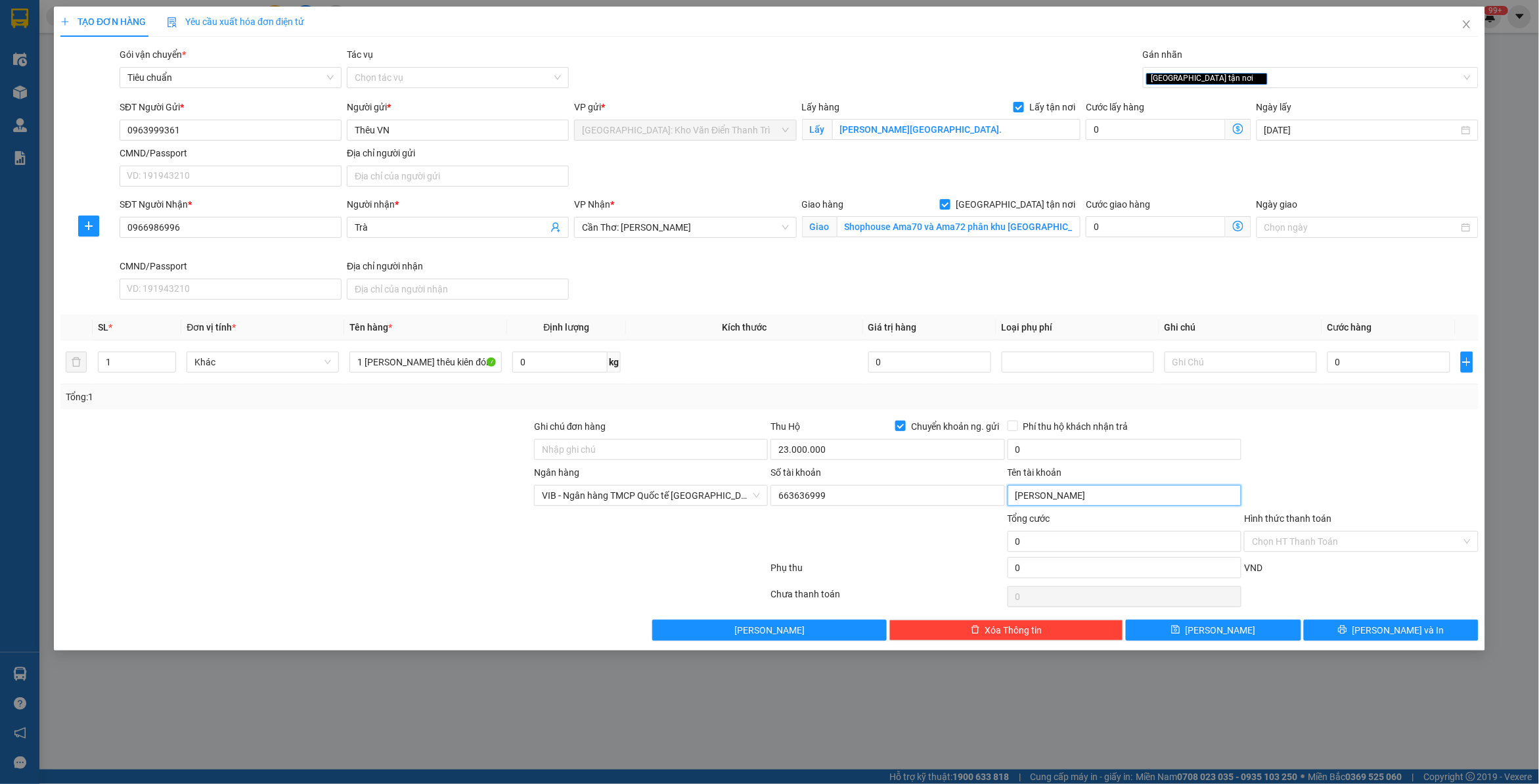
type input "Nguyễn Thị Mai Hương"
click at [1367, 483] on div "Ngân hàng VIB - Ngân hàng TMCP Quốc tế Việt Nam Số tài khoản 663636999 Tên tài…" at bounding box center [769, 488] width 1421 height 46
click at [1351, 363] on input "0" at bounding box center [1389, 361] width 123 height 21
type input "1"
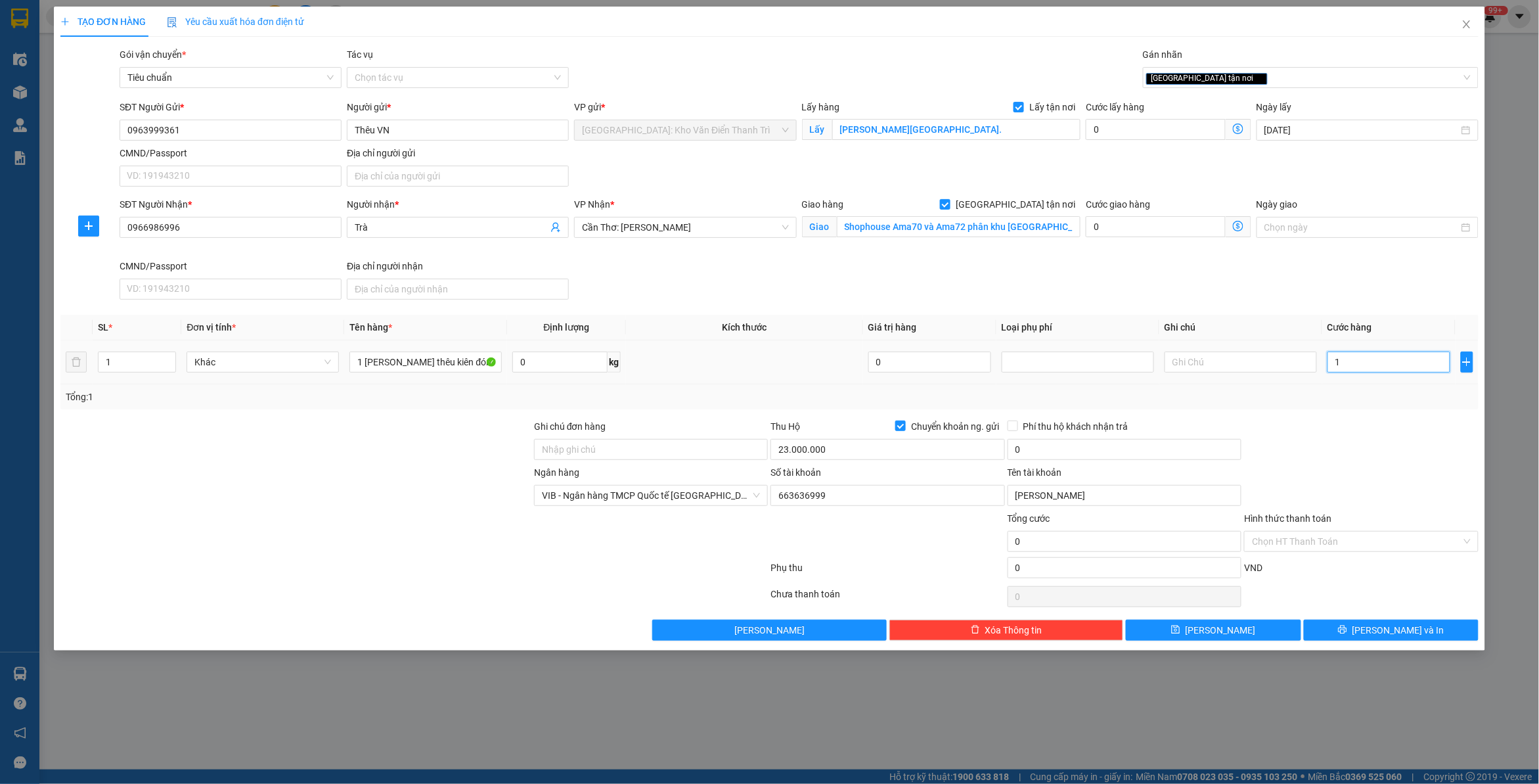
type input "1"
type input "1.000"
click at [1183, 283] on div "SĐT Người Nhận * 0966986996 Người nhận * Trà VP Nhận * Cần Thơ: Kho Ninh Kiều G…" at bounding box center [799, 251] width 1365 height 108
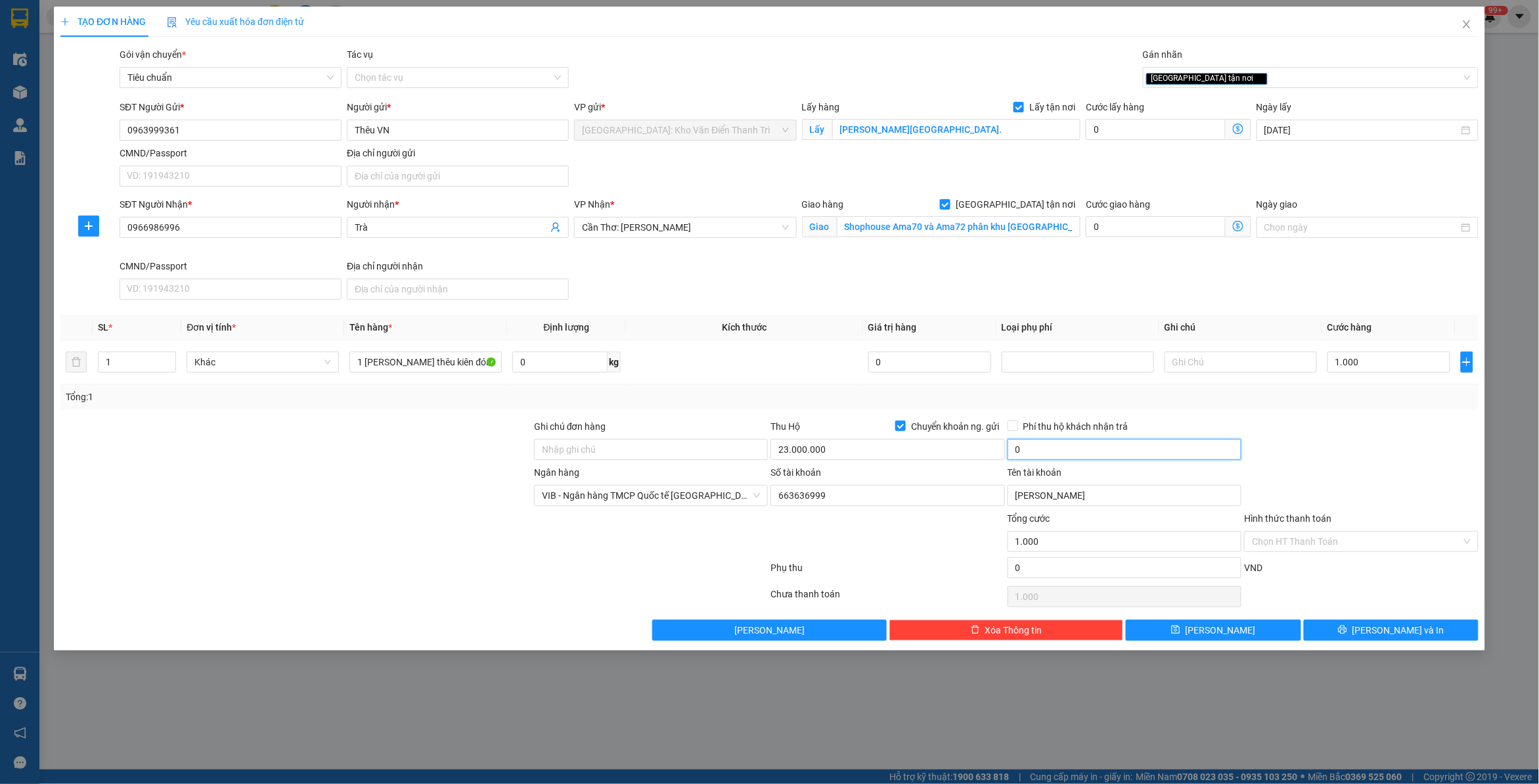
click at [1075, 449] on input "0" at bounding box center [1125, 449] width 234 height 21
type input "50.000"
click at [209, 539] on div at bounding box center [295, 534] width 474 height 46
click at [1181, 636] on span "save" at bounding box center [1176, 629] width 9 height 10
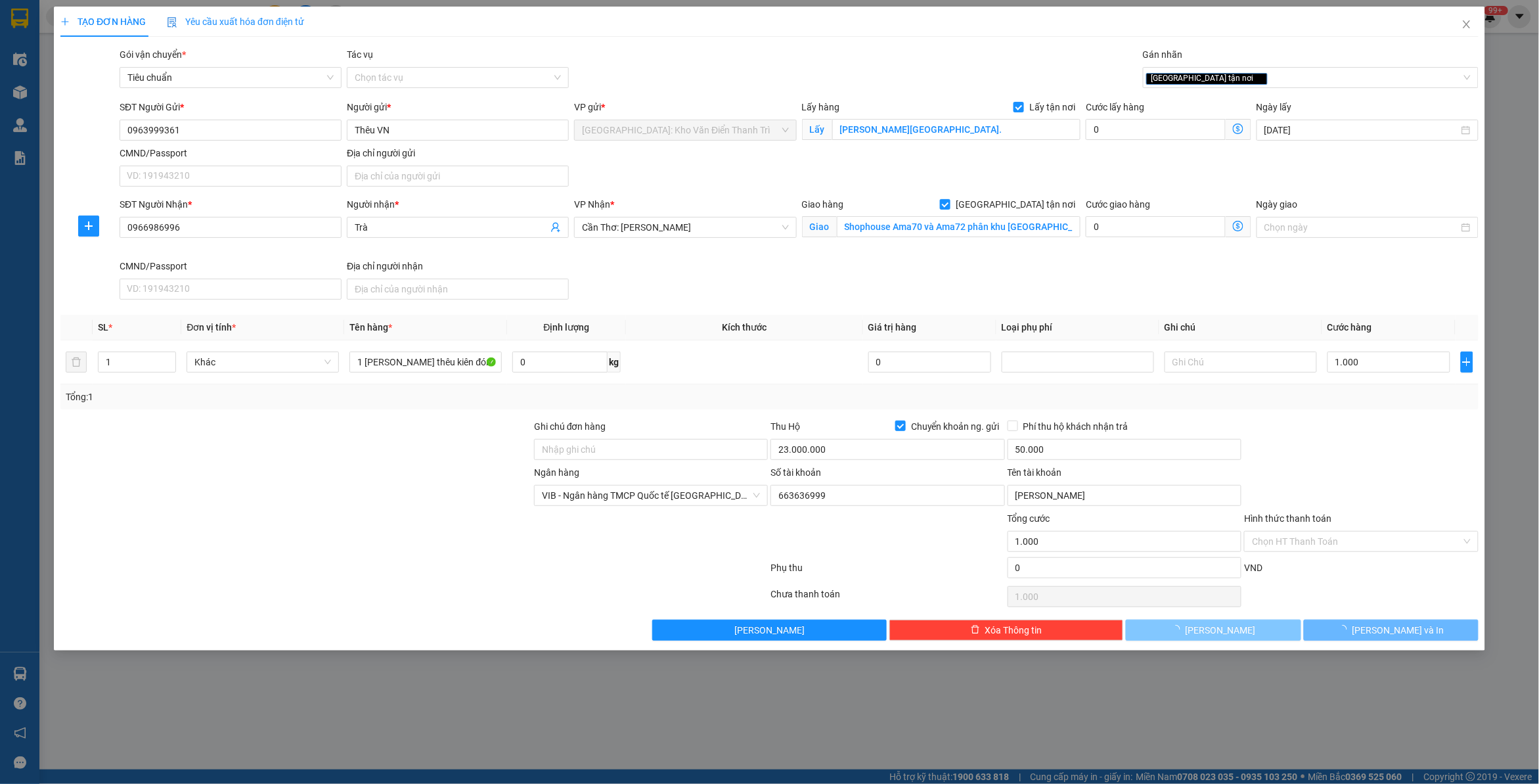
checkbox input "false"
type input "0"
checkbox input "false"
type input "0"
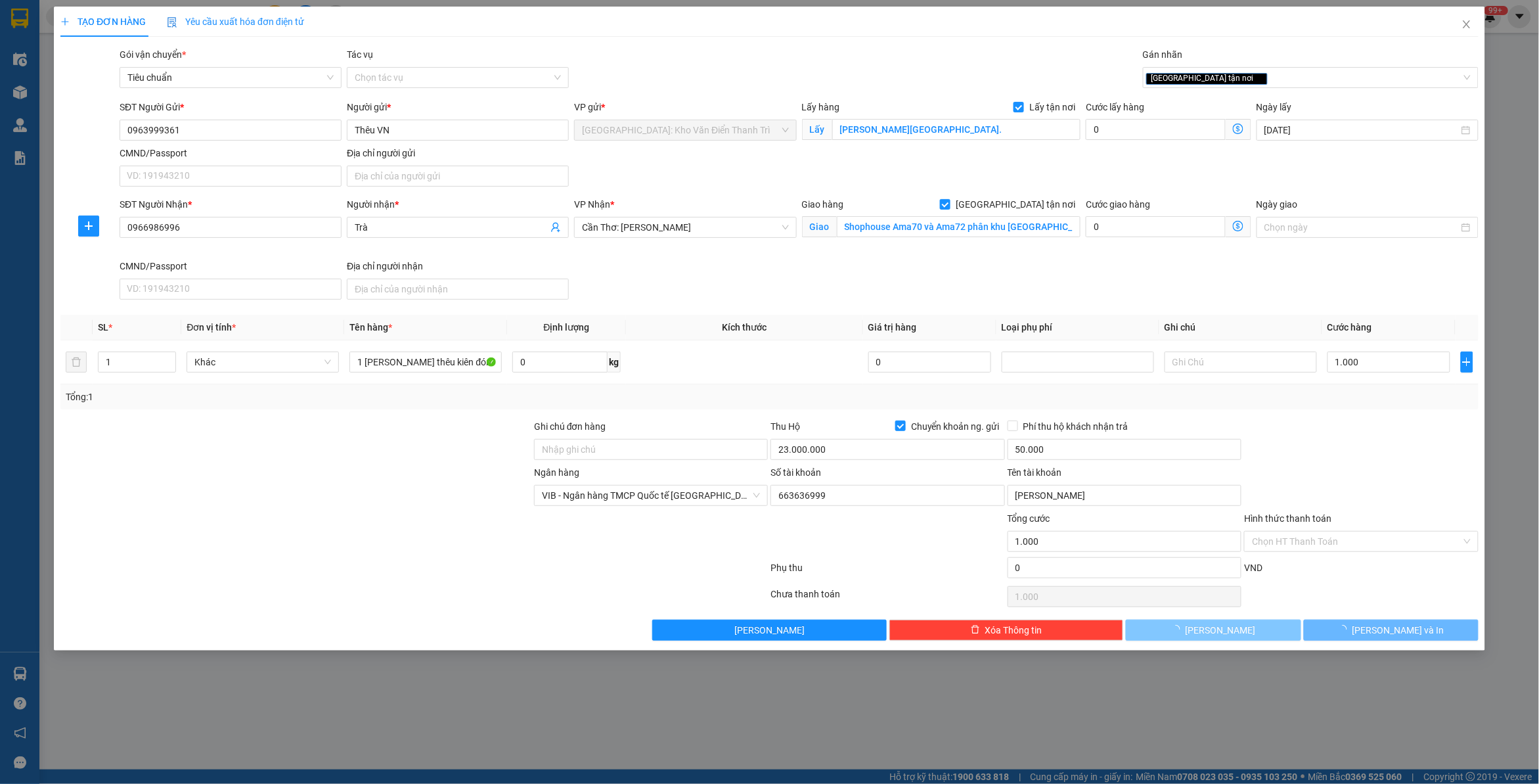
type input "0"
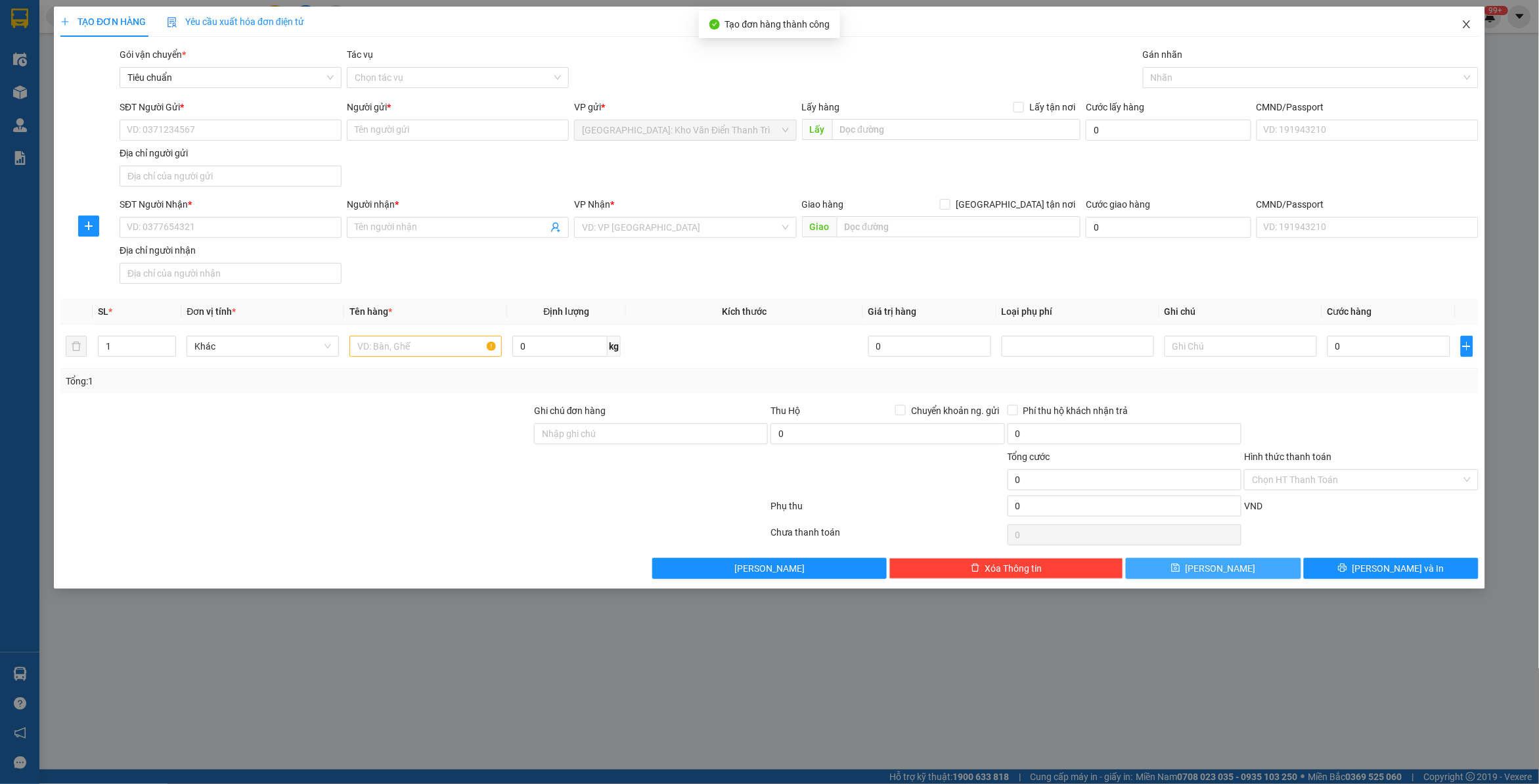
click at [1475, 24] on span "Close" at bounding box center [1467, 24] width 37 height 37
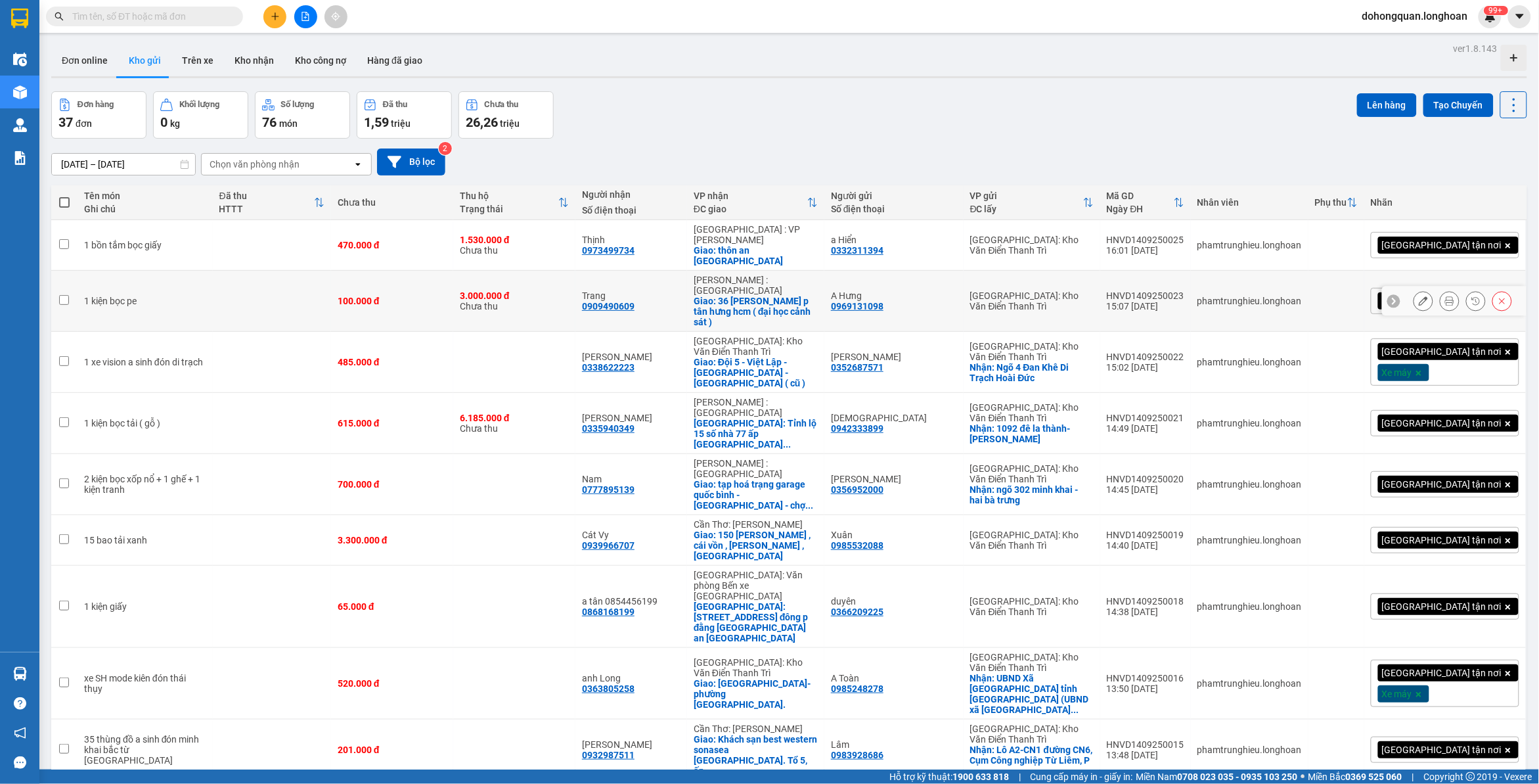
click at [104, 295] on div "1 kiện bọc pe" at bounding box center [145, 300] width 123 height 10
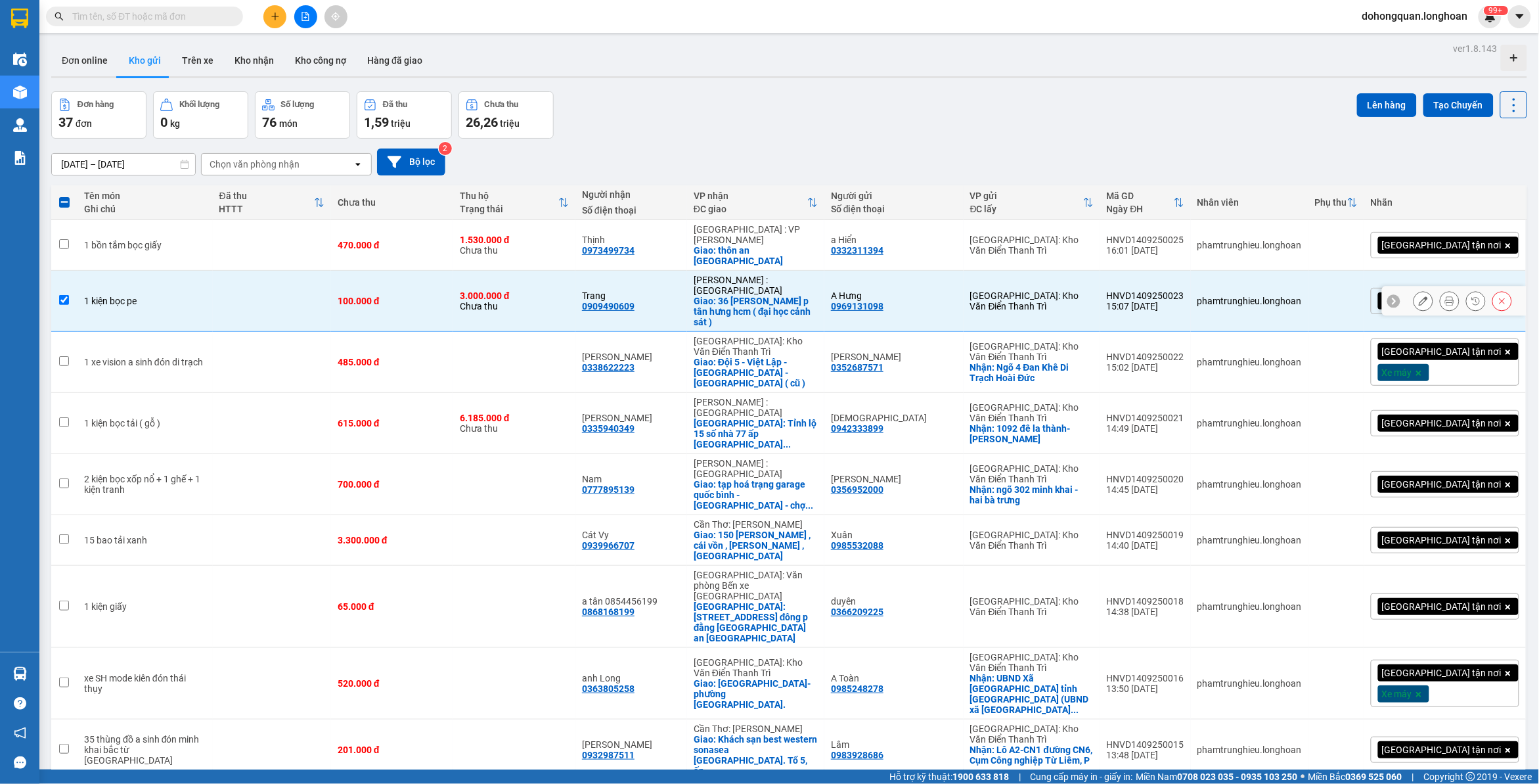
click at [71, 284] on td at bounding box center [64, 302] width 26 height 61
checkbox input "false"
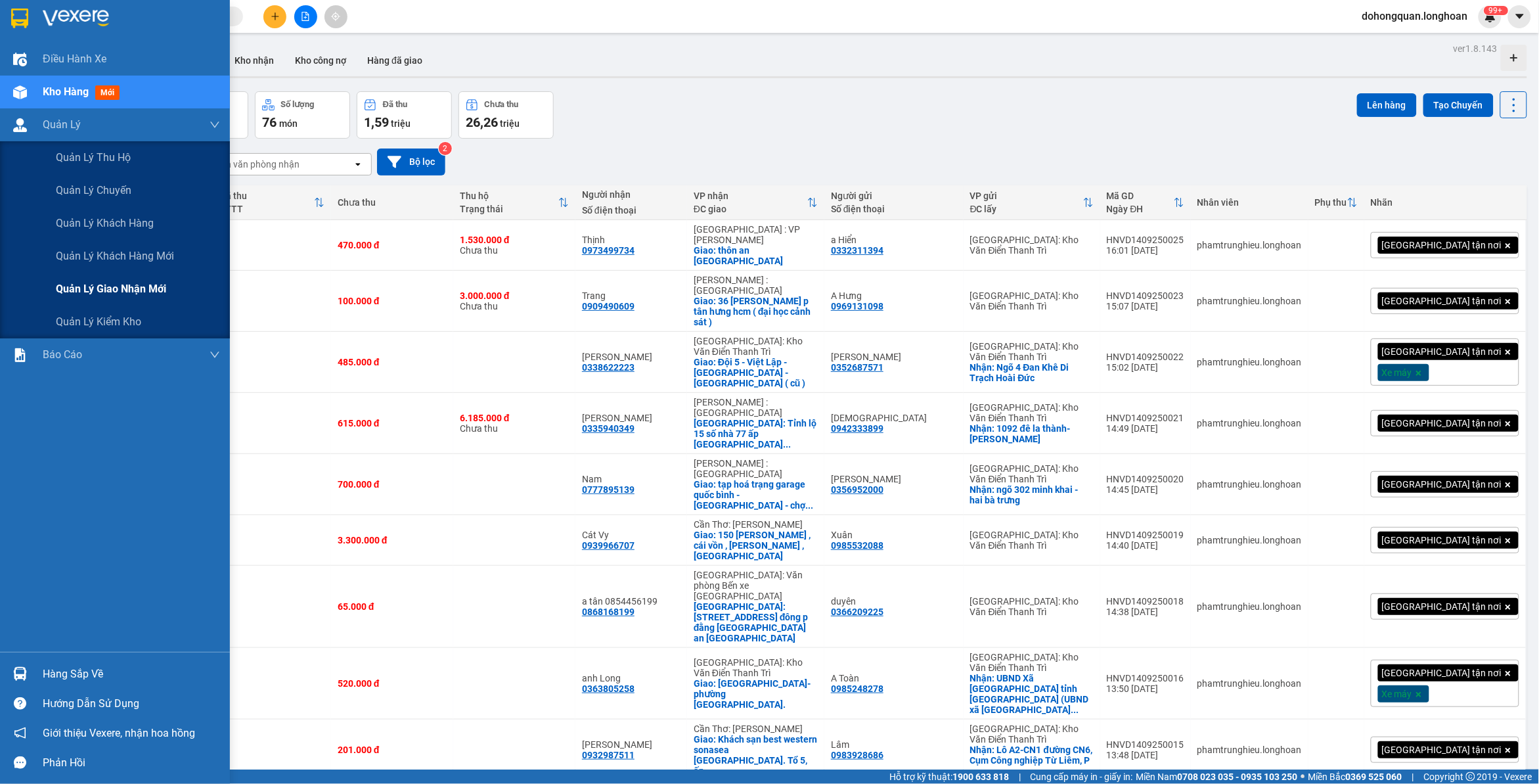
click at [106, 288] on span "Quản lý giao nhận mới" at bounding box center [111, 288] width 111 height 16
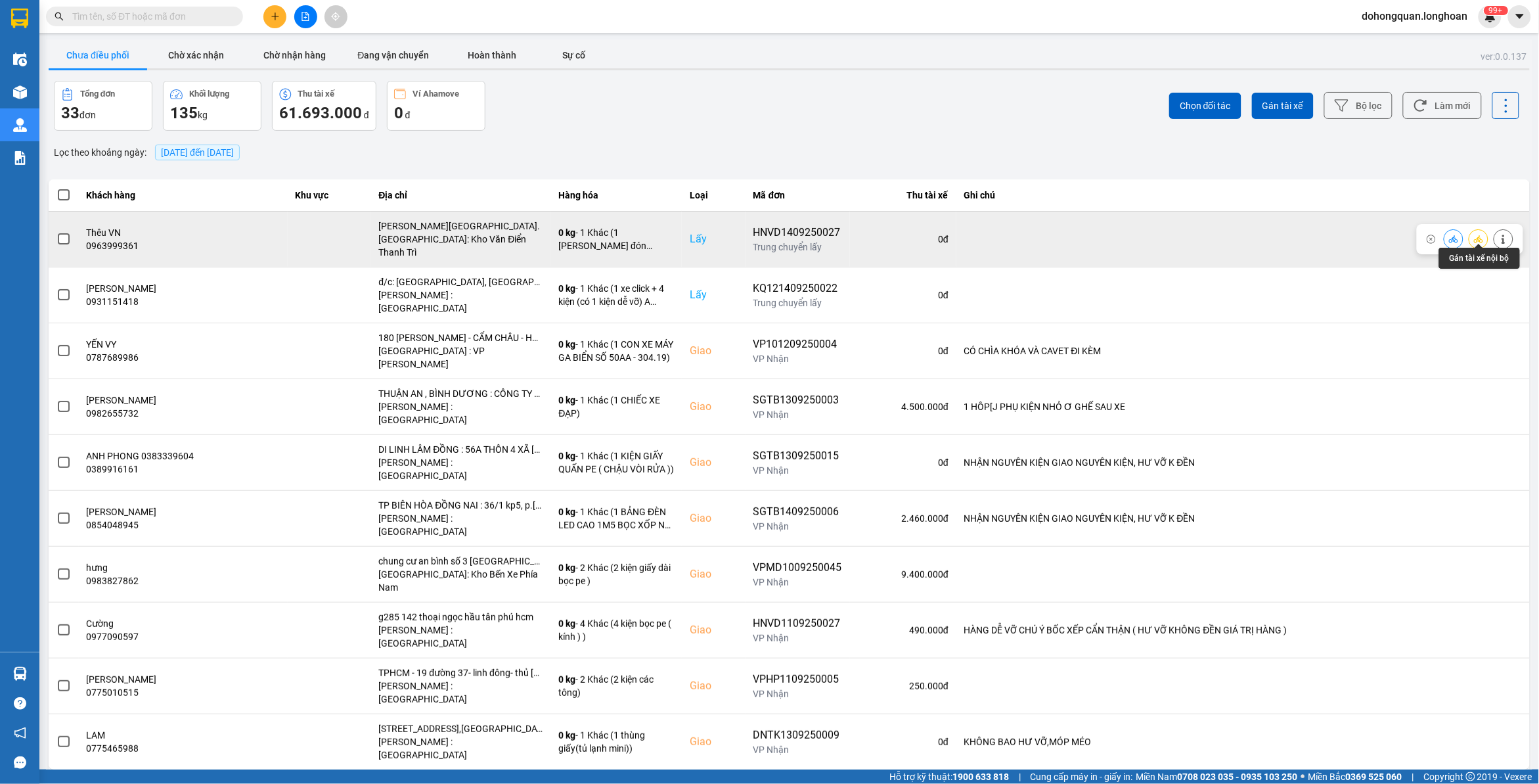
click at [1479, 237] on icon at bounding box center [1479, 240] width 9 height 9
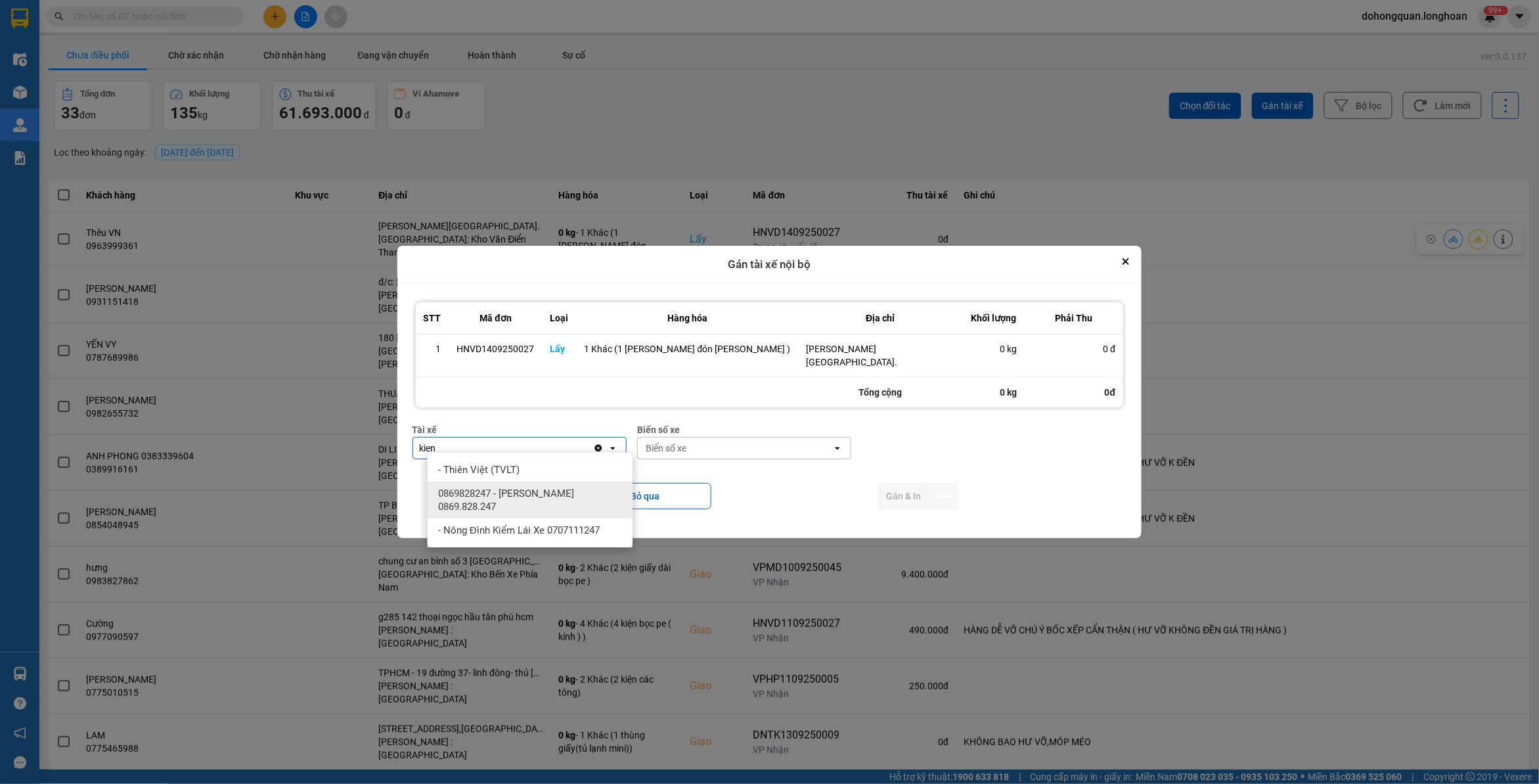
type input "kien"
click at [605, 491] on span "0869828247 - Trần Văn Kiên 0869.828.247" at bounding box center [533, 500] width 189 height 26
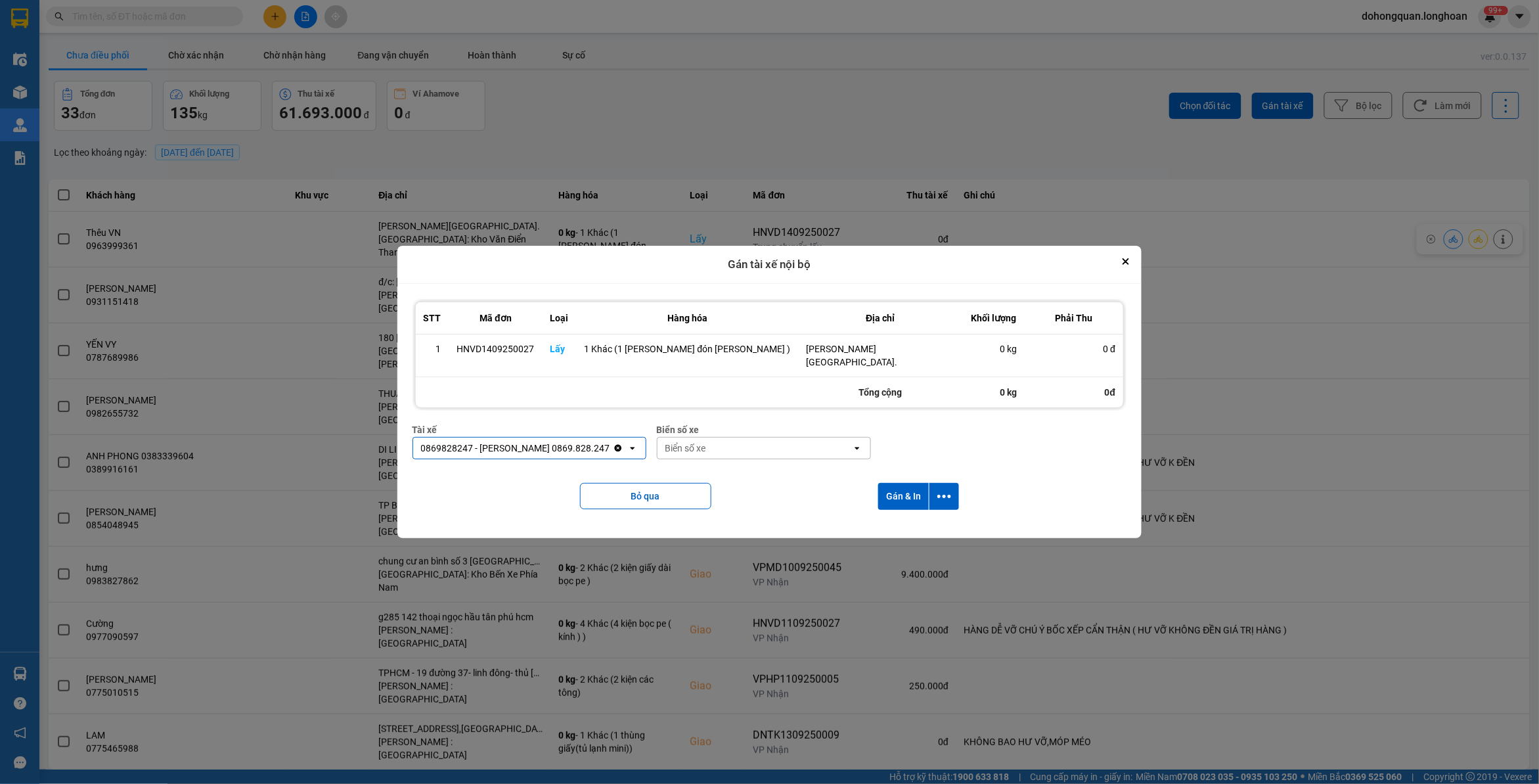
click at [700, 452] on div "Biển số xe" at bounding box center [755, 448] width 195 height 21
type input "83"
click at [728, 515] on div "29E-378.83" at bounding box center [759, 517] width 205 height 24
click at [943, 489] on icon "dialog" at bounding box center [944, 496] width 14 height 14
click at [907, 529] on span "Chỉ gán tài" at bounding box center [887, 526] width 43 height 13
